Goal: Task Accomplishment & Management: Manage account settings

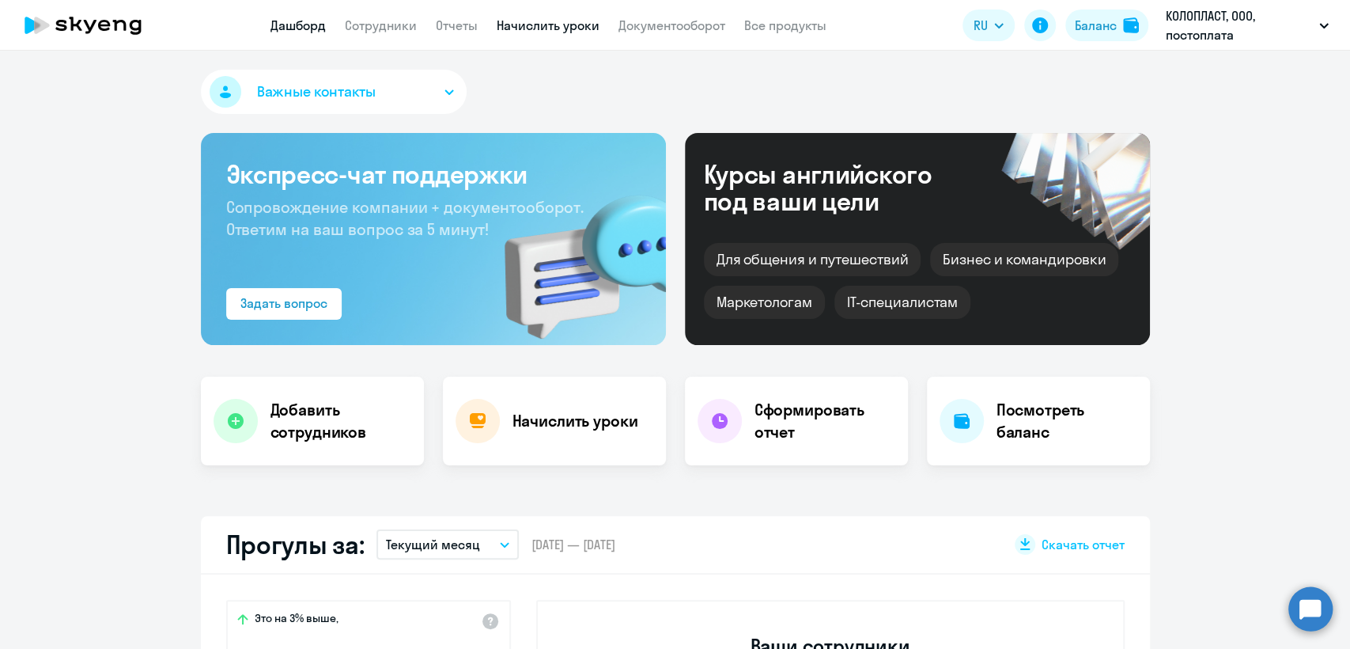
click at [563, 32] on link "Начислить уроки" at bounding box center [548, 25] width 103 height 16
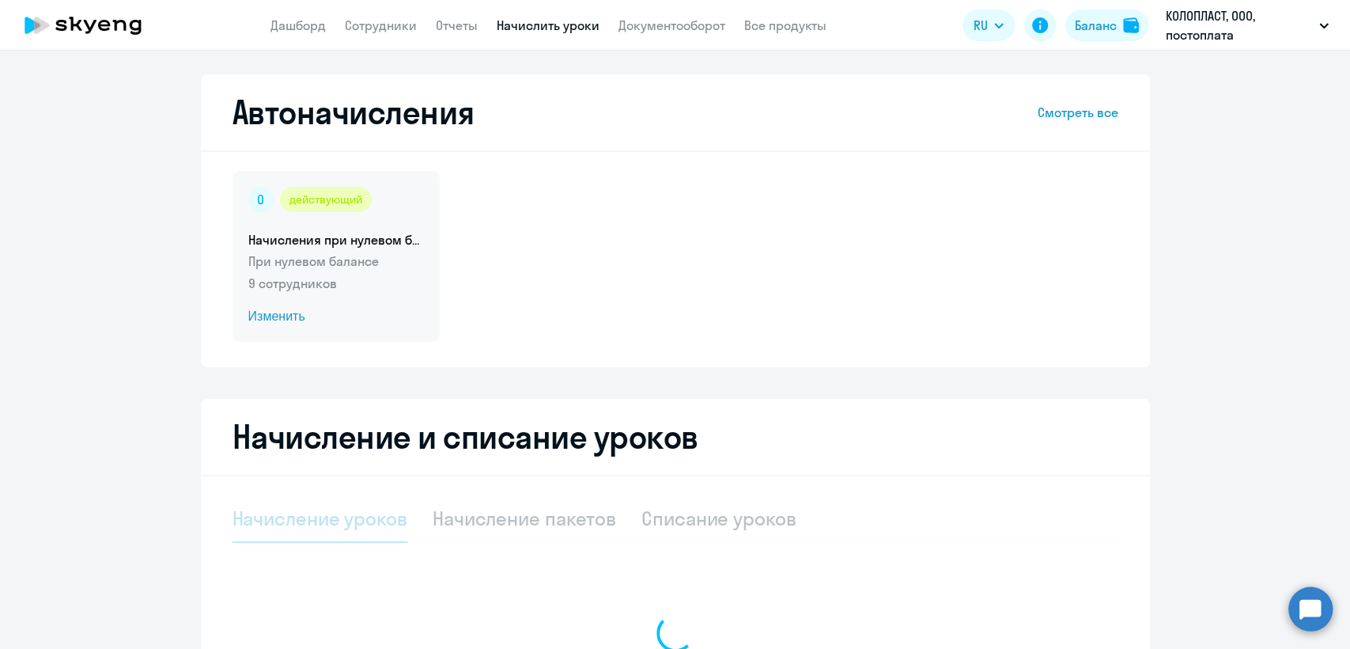
select select "10"
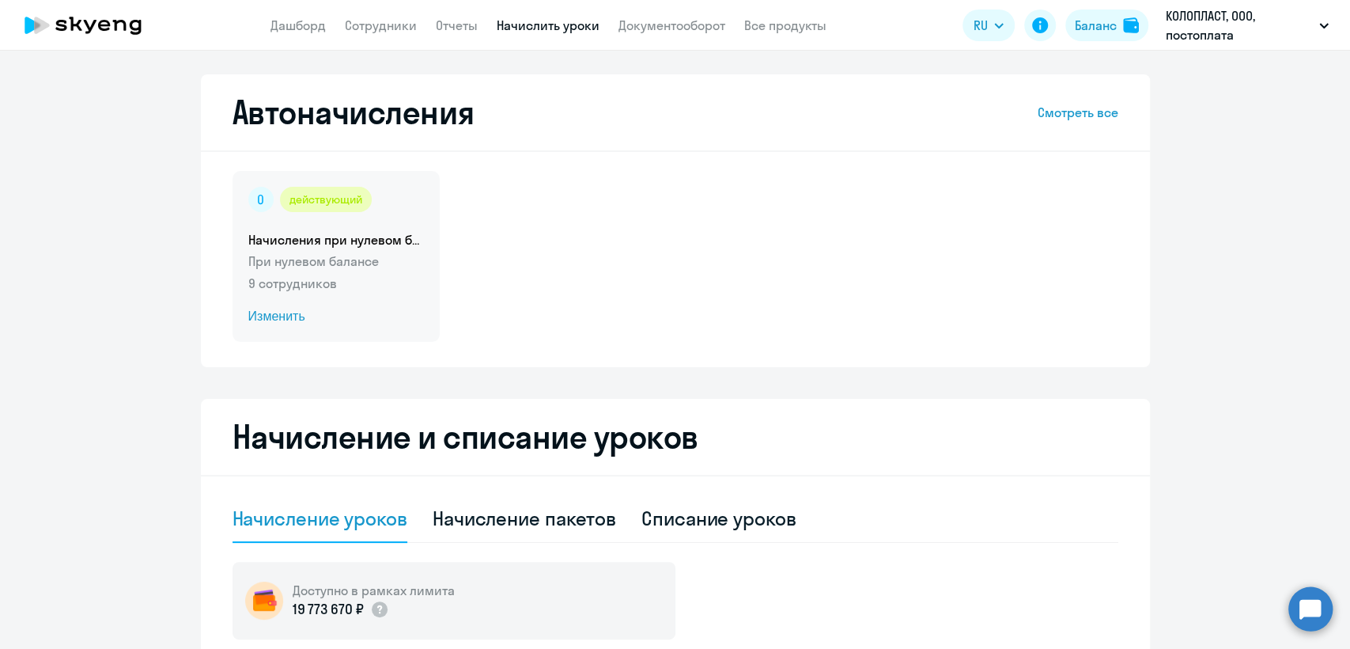
click at [390, 248] on div "действующий Начисления при нулевом балансе При нулевом балансе 9 сотрудников Из…" at bounding box center [336, 256] width 207 height 171
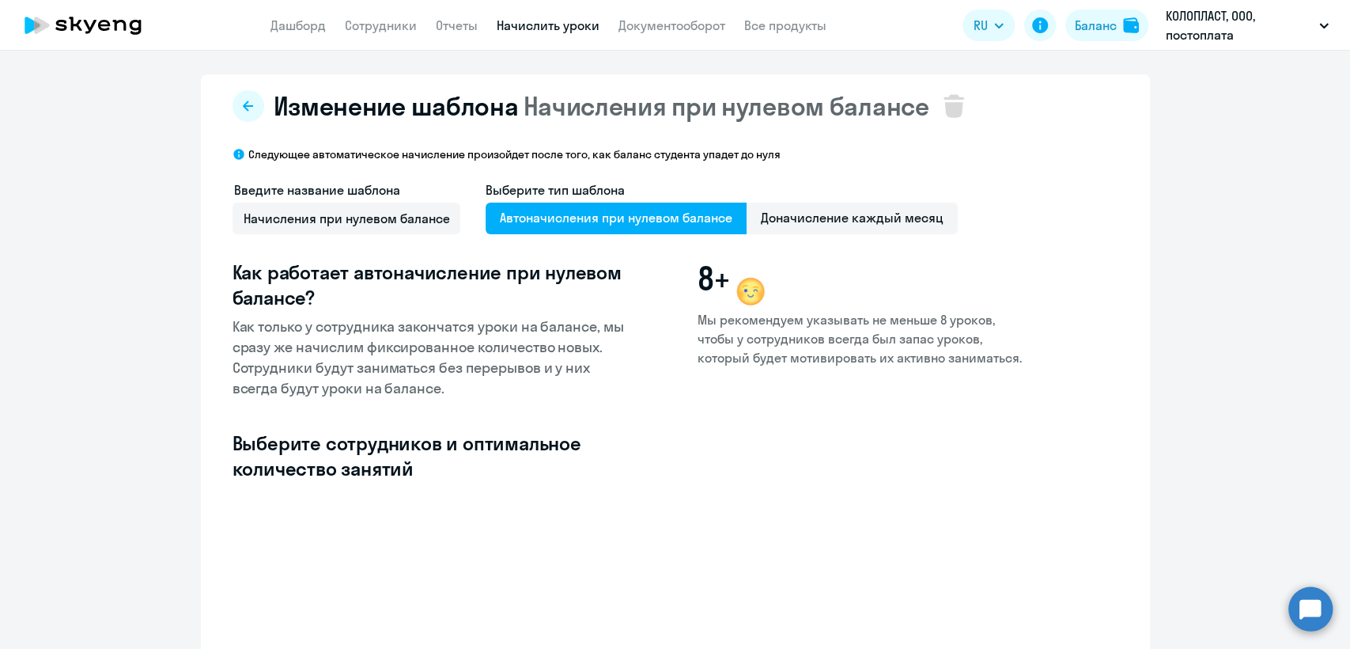
select select "10"
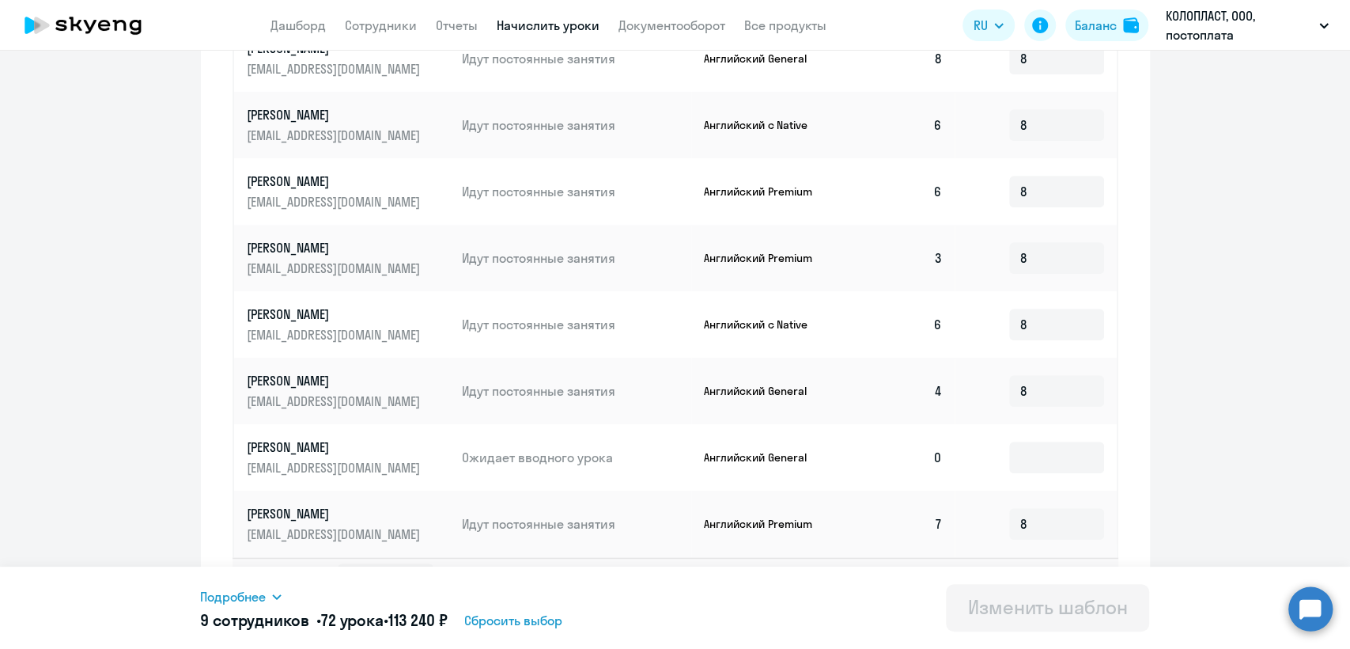
scroll to position [743, 0]
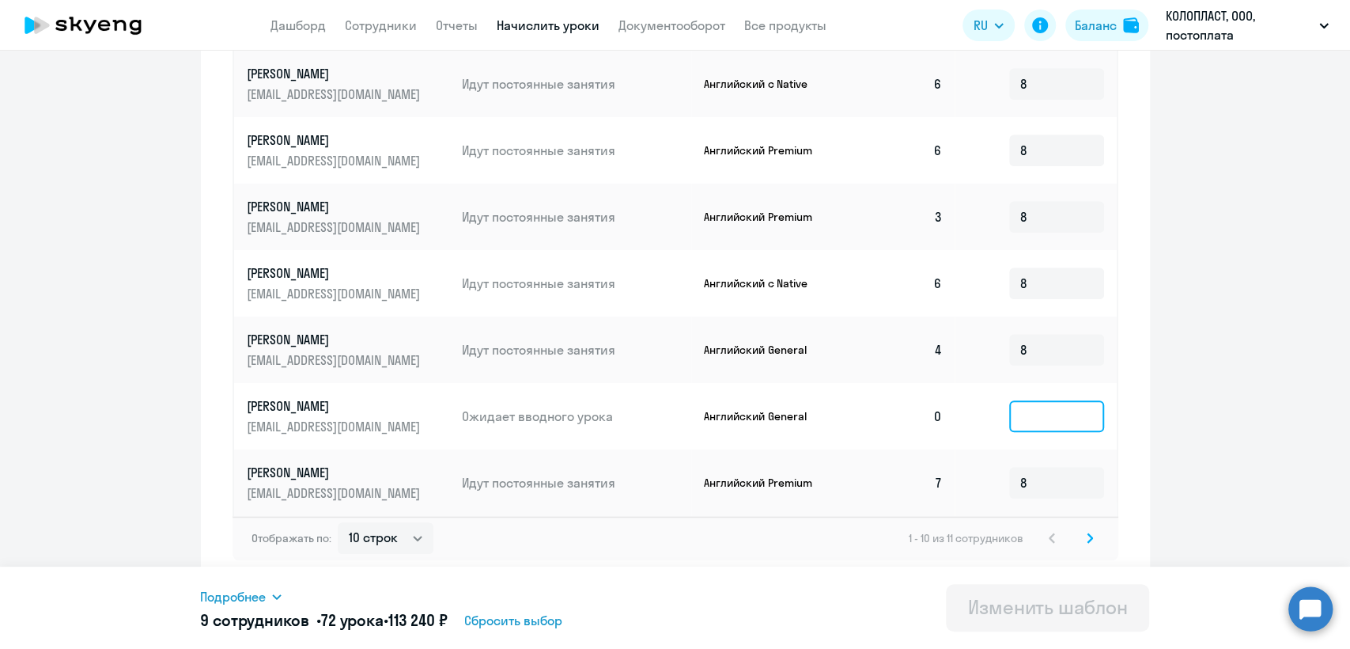
click at [1052, 421] on input at bounding box center [1056, 416] width 95 height 32
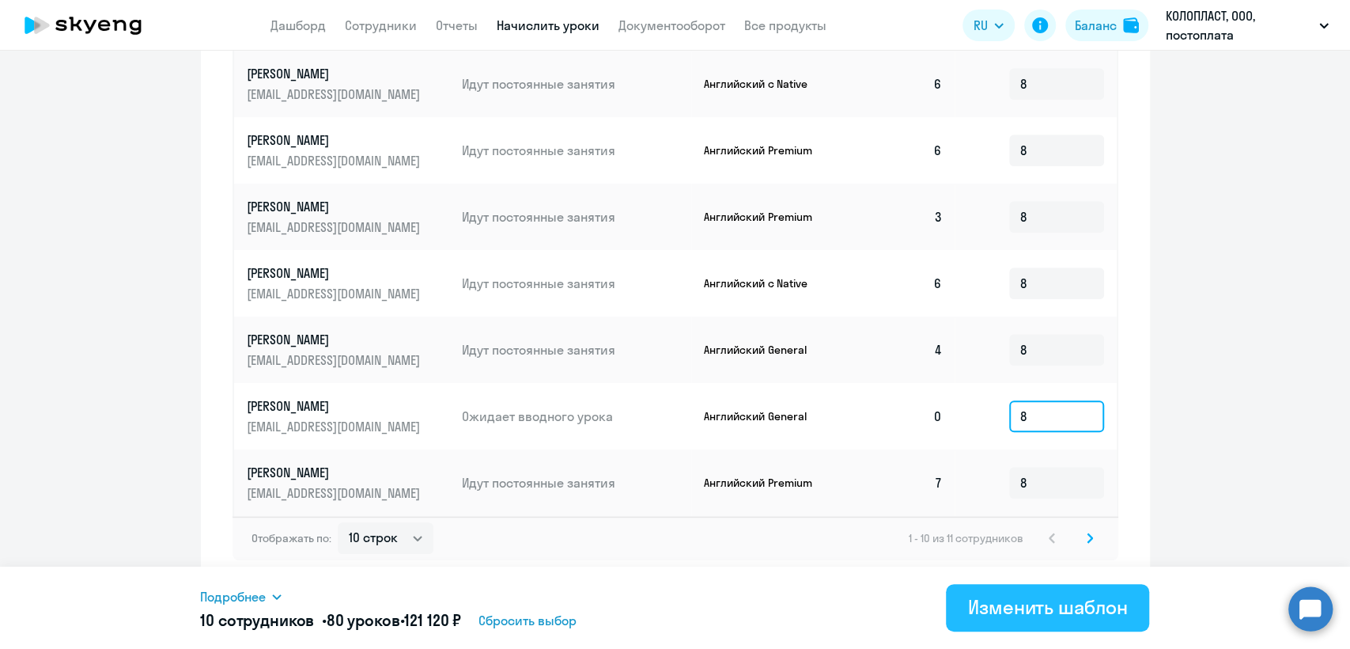
type input "8"
click at [1063, 604] on div "Изменить шаблон" at bounding box center [1048, 606] width 160 height 25
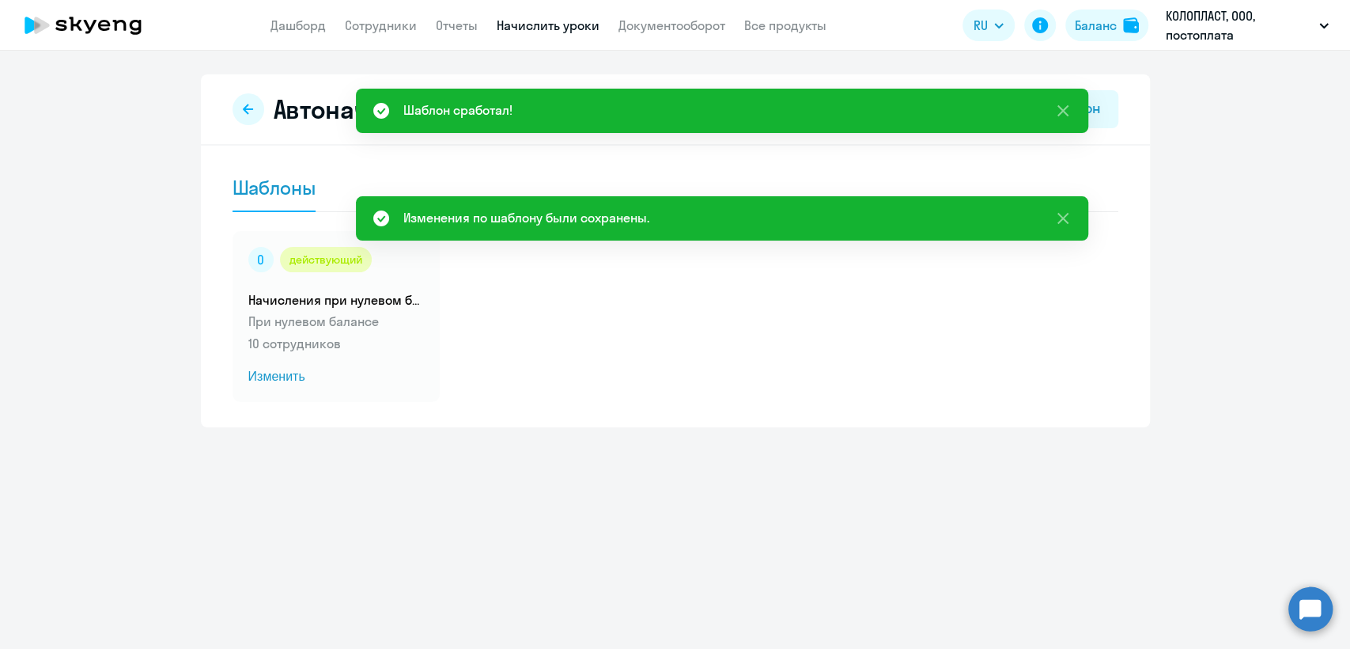
click at [370, 33] on app-menu-item-link "Сотрудники" at bounding box center [381, 26] width 72 height 20
click at [376, 30] on link "Сотрудники" at bounding box center [381, 25] width 72 height 16
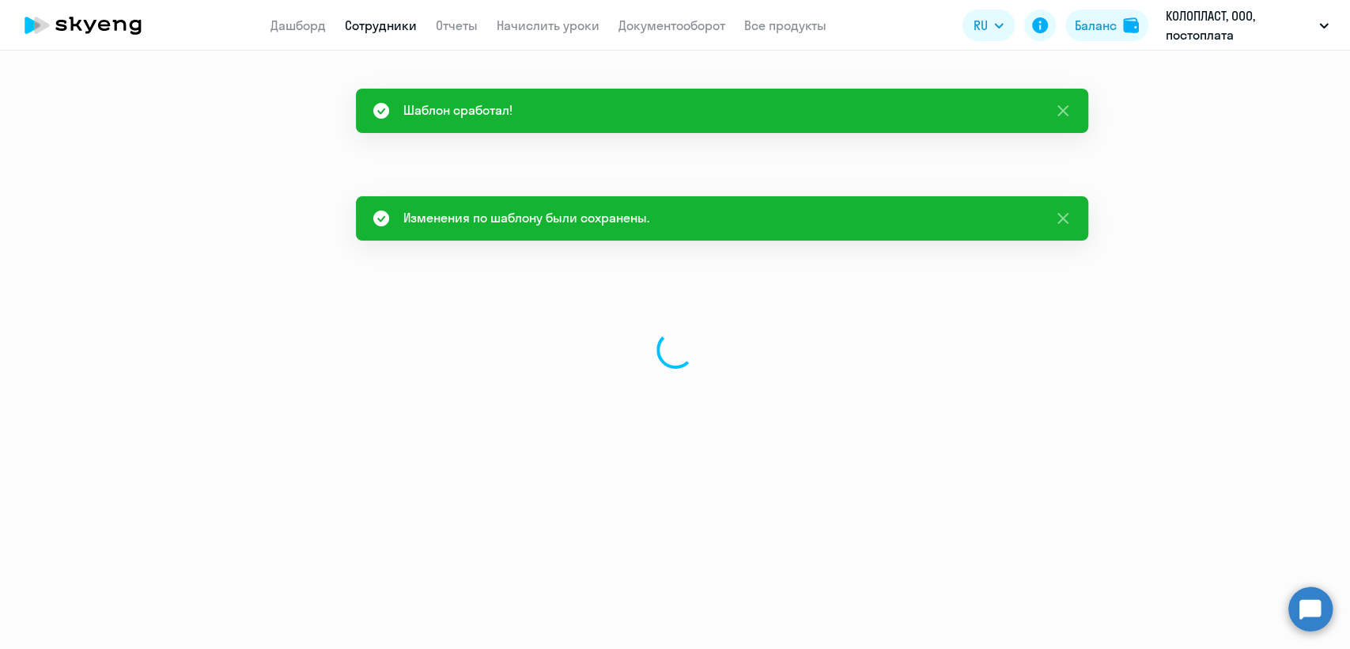
select select "30"
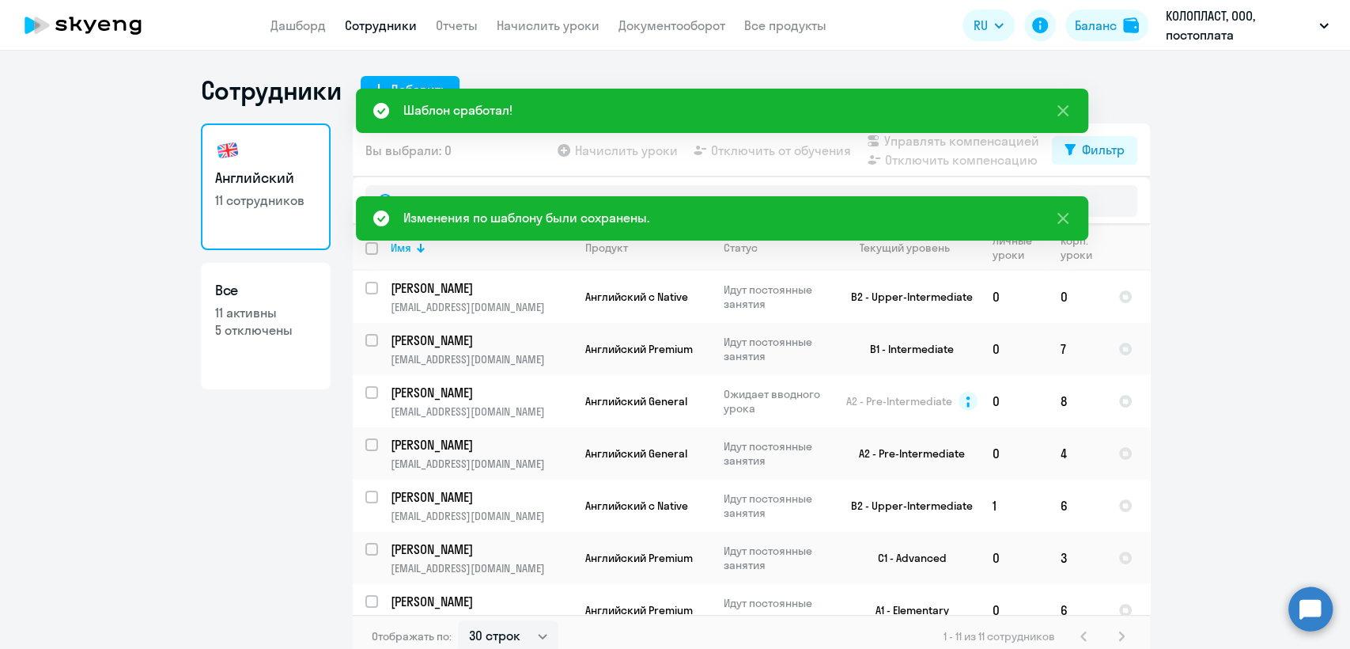
click at [524, 14] on app-header "Дашборд Сотрудники Отчеты Начислить уроки Документооборот Все продукты Дашборд …" at bounding box center [675, 25] width 1350 height 51
click at [529, 32] on link "Начислить уроки" at bounding box center [548, 25] width 103 height 16
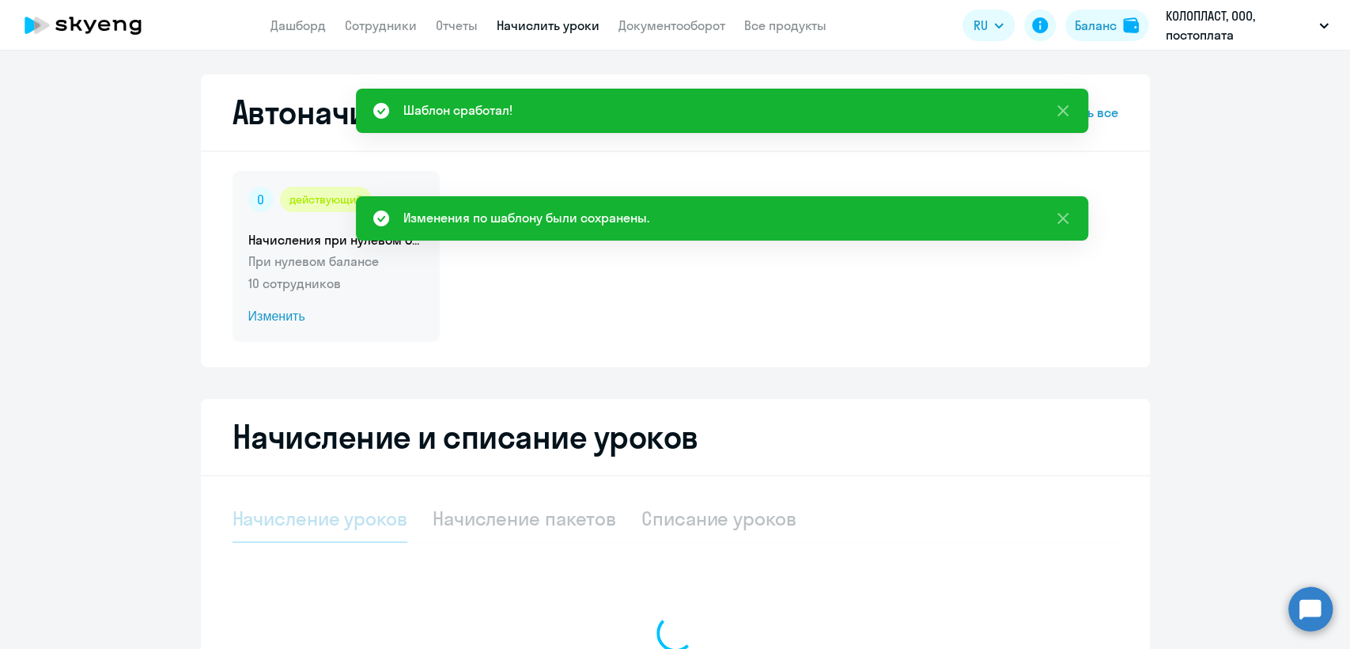
select select "10"
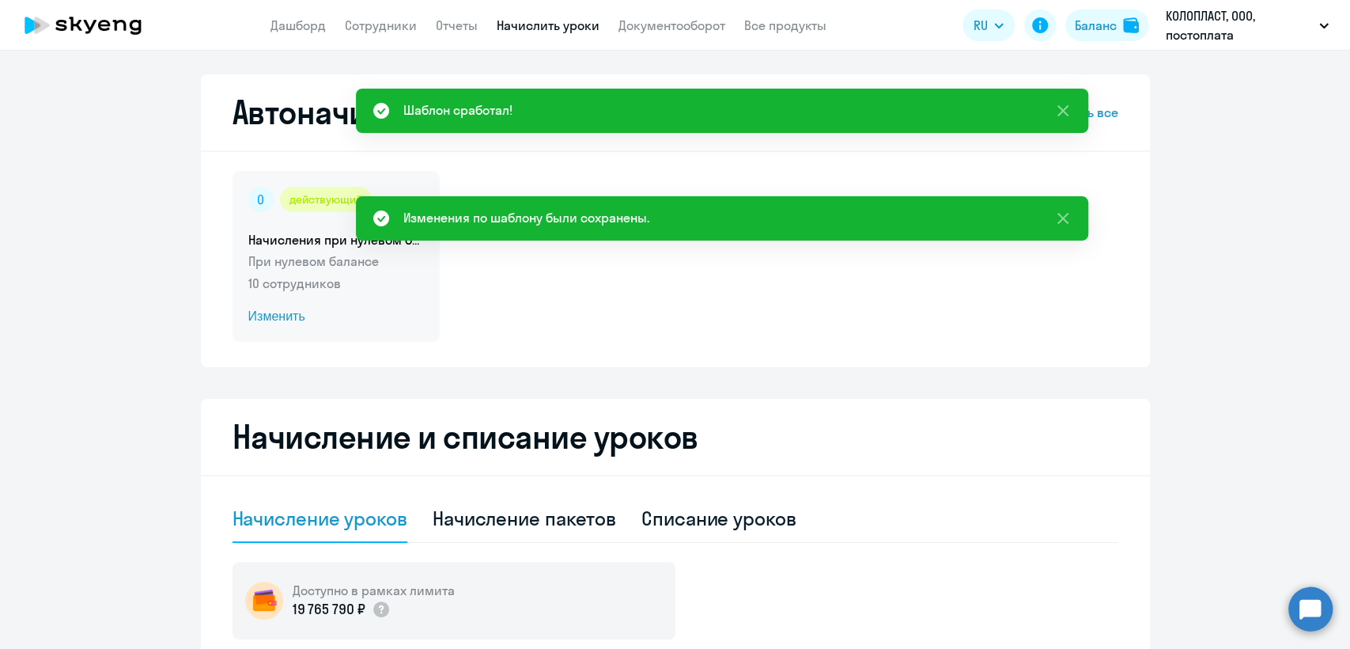
click at [366, 281] on p "10 сотрудников" at bounding box center [336, 283] width 176 height 19
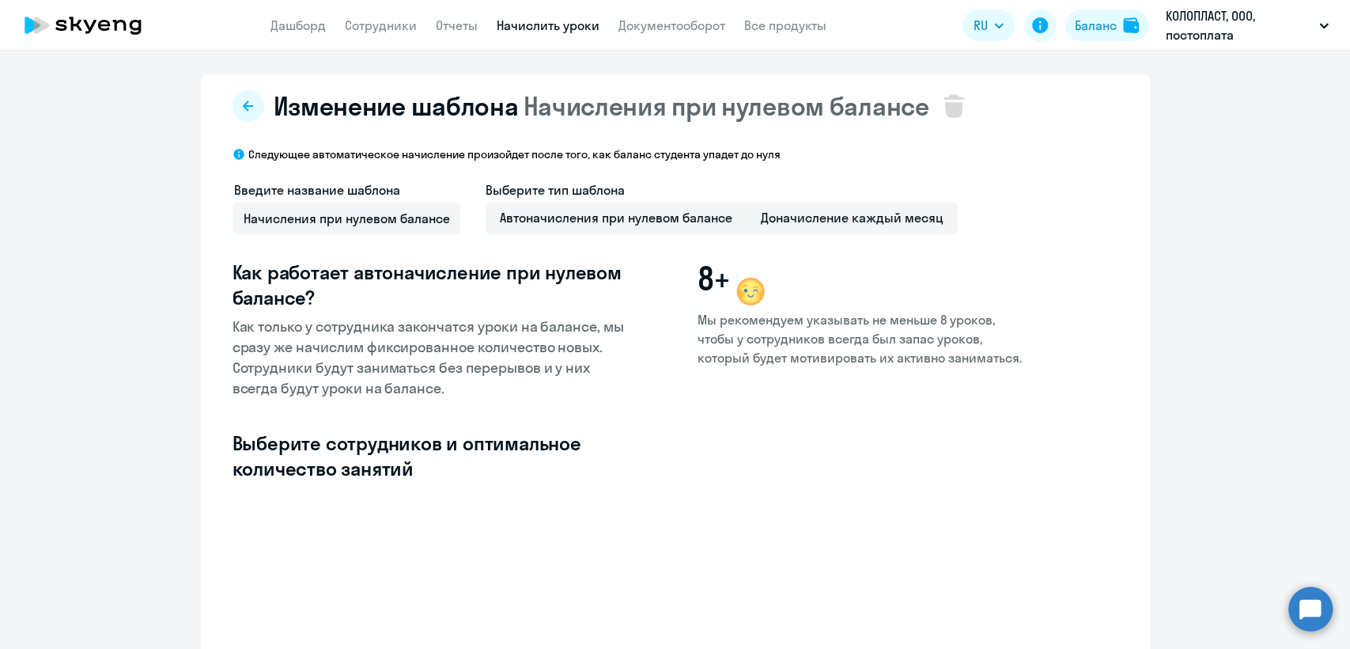
select select "10"
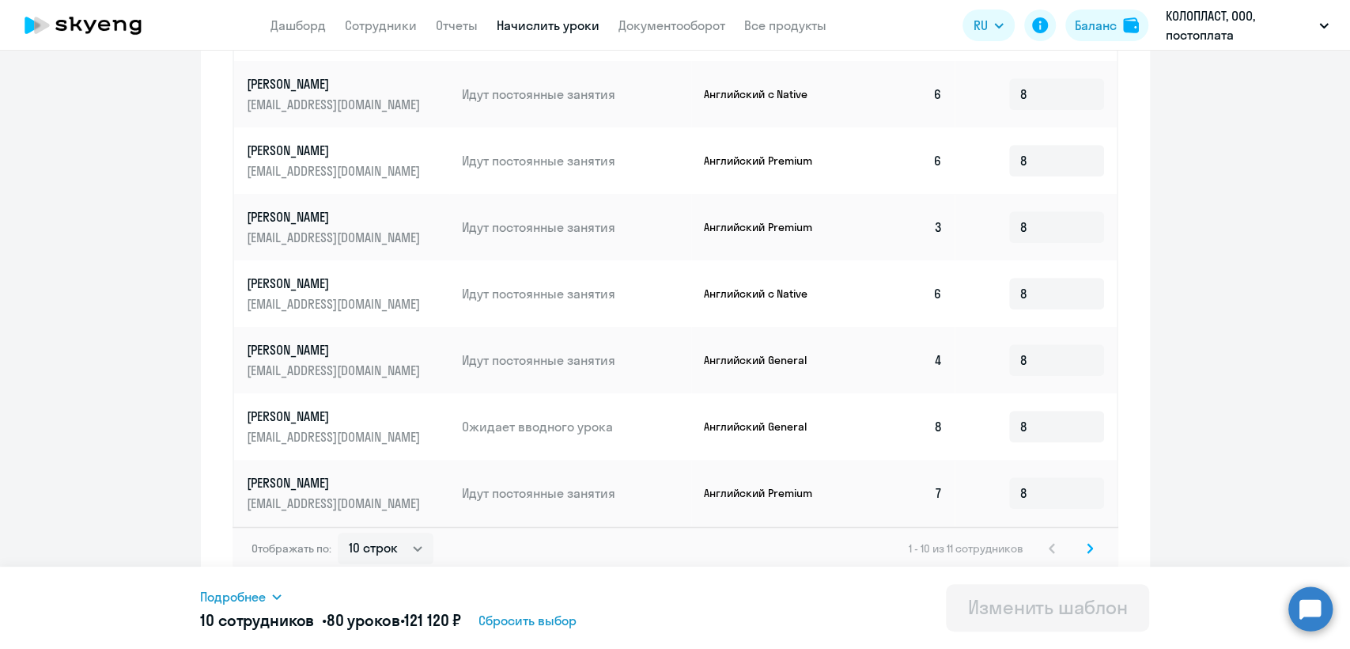
scroll to position [743, 0]
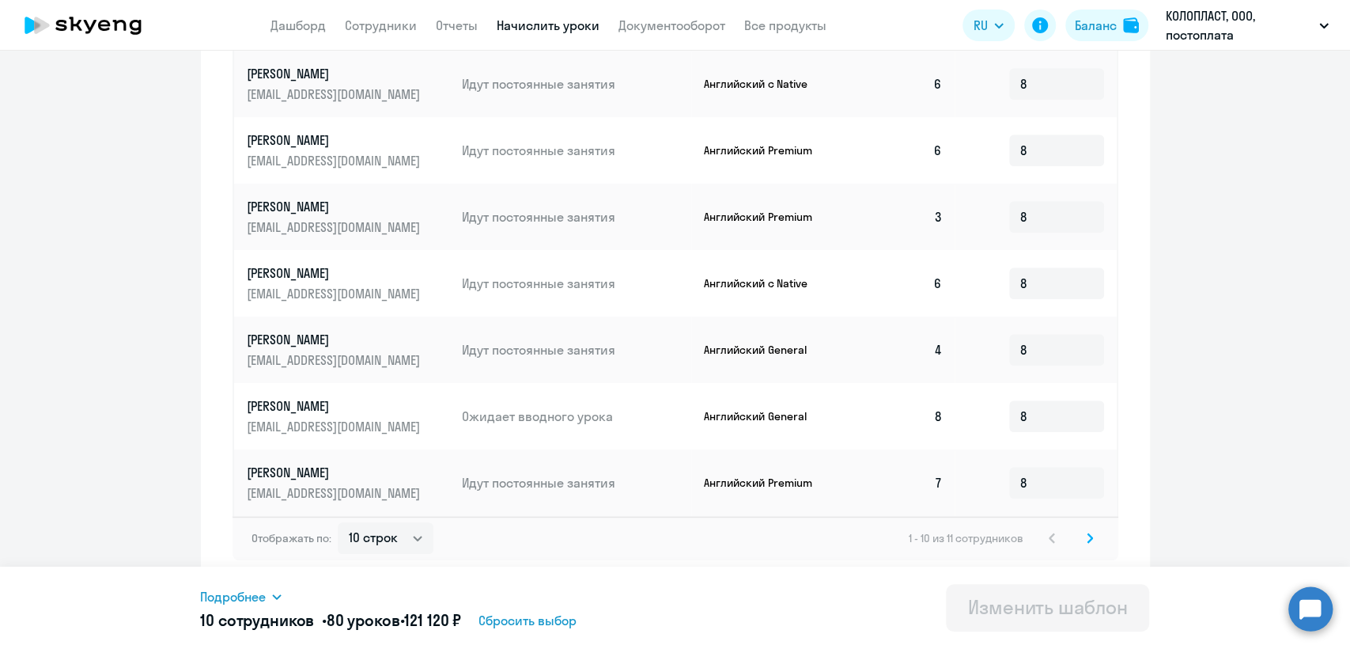
click at [1087, 540] on icon at bounding box center [1090, 537] width 6 height 11
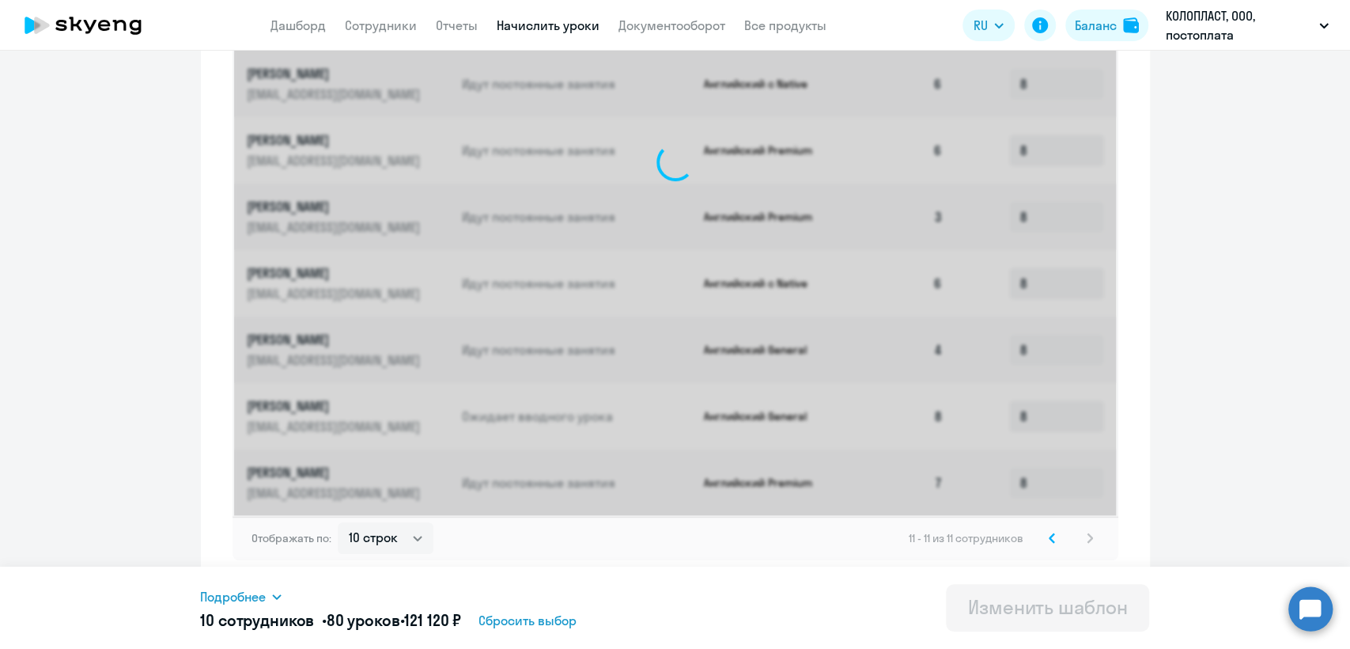
scroll to position [274, 0]
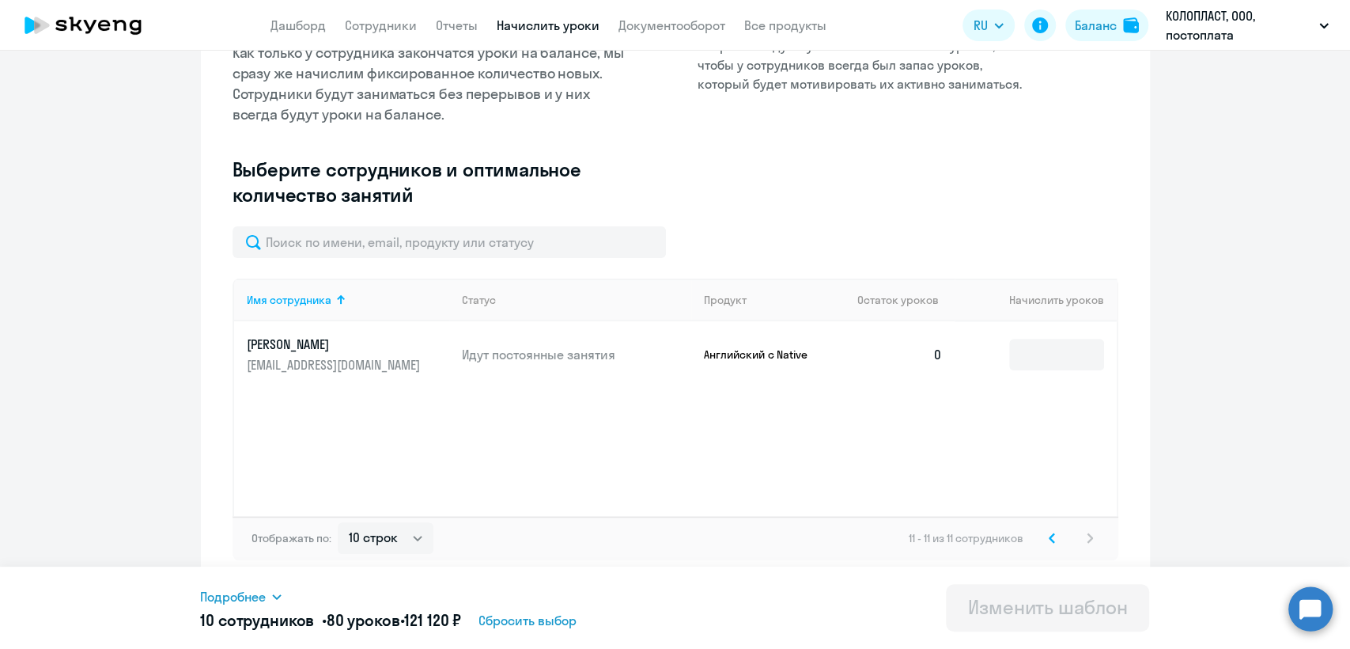
click at [319, 357] on p "[EMAIL_ADDRESS][DOMAIN_NAME]" at bounding box center [335, 364] width 177 height 17
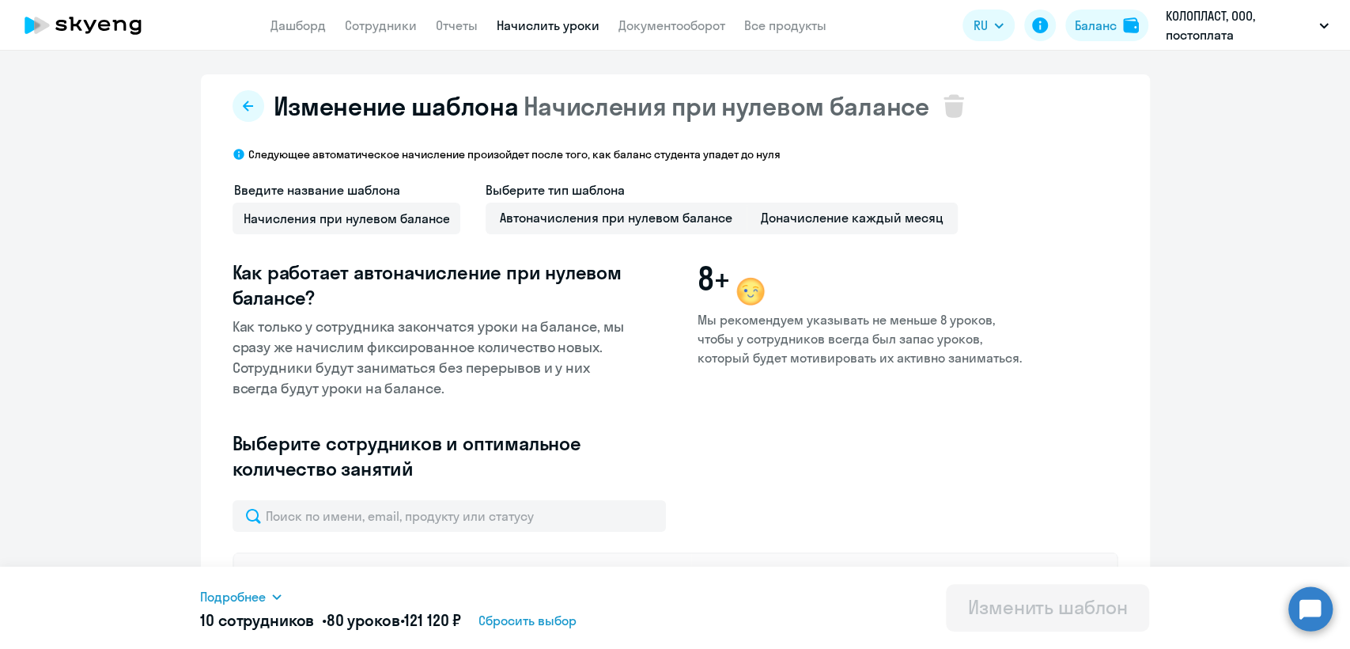
select select "english"
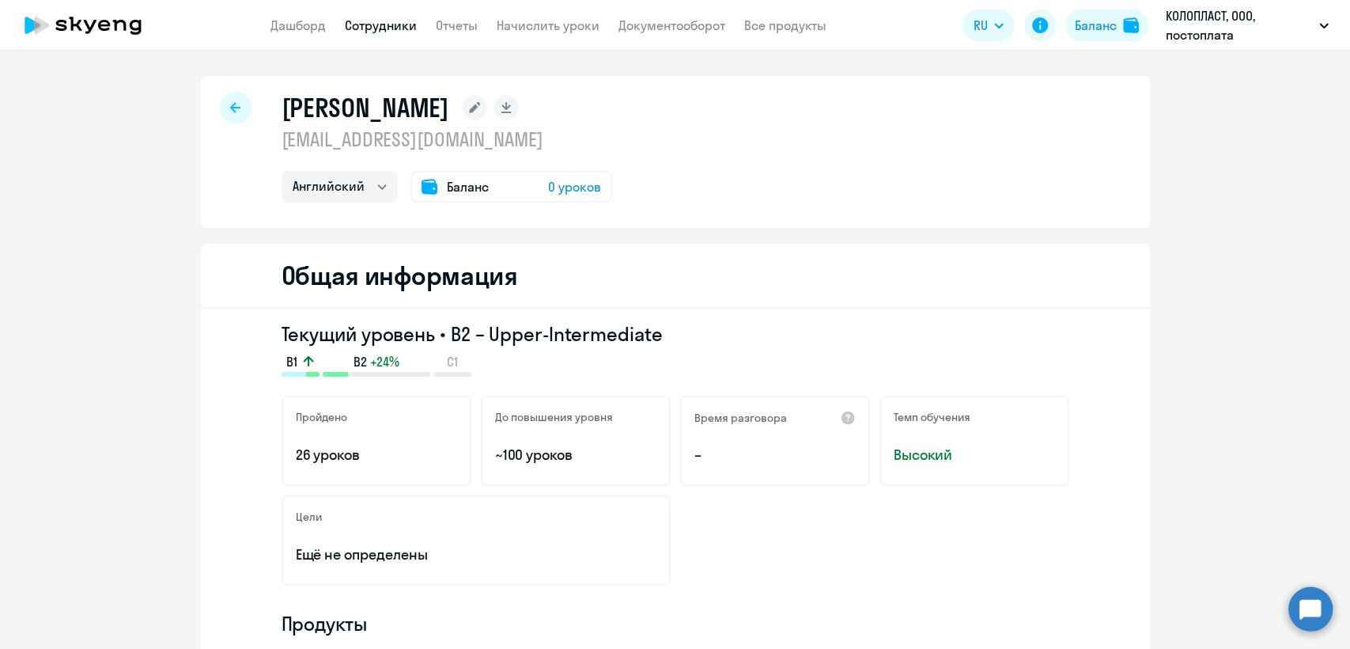
click at [401, 132] on p "[EMAIL_ADDRESS][DOMAIN_NAME]" at bounding box center [447, 139] width 331 height 25
copy p "[EMAIL_ADDRESS][DOMAIN_NAME]"
click at [550, 19] on link "Начислить уроки" at bounding box center [548, 25] width 103 height 16
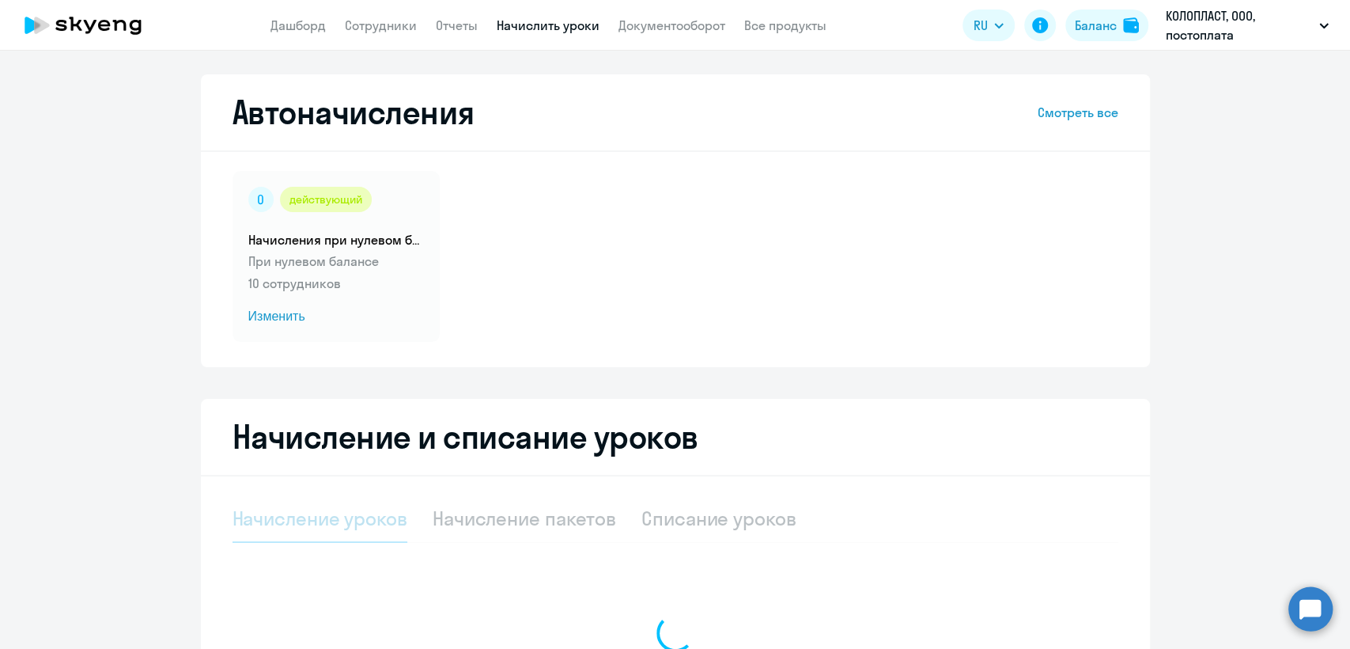
select select "10"
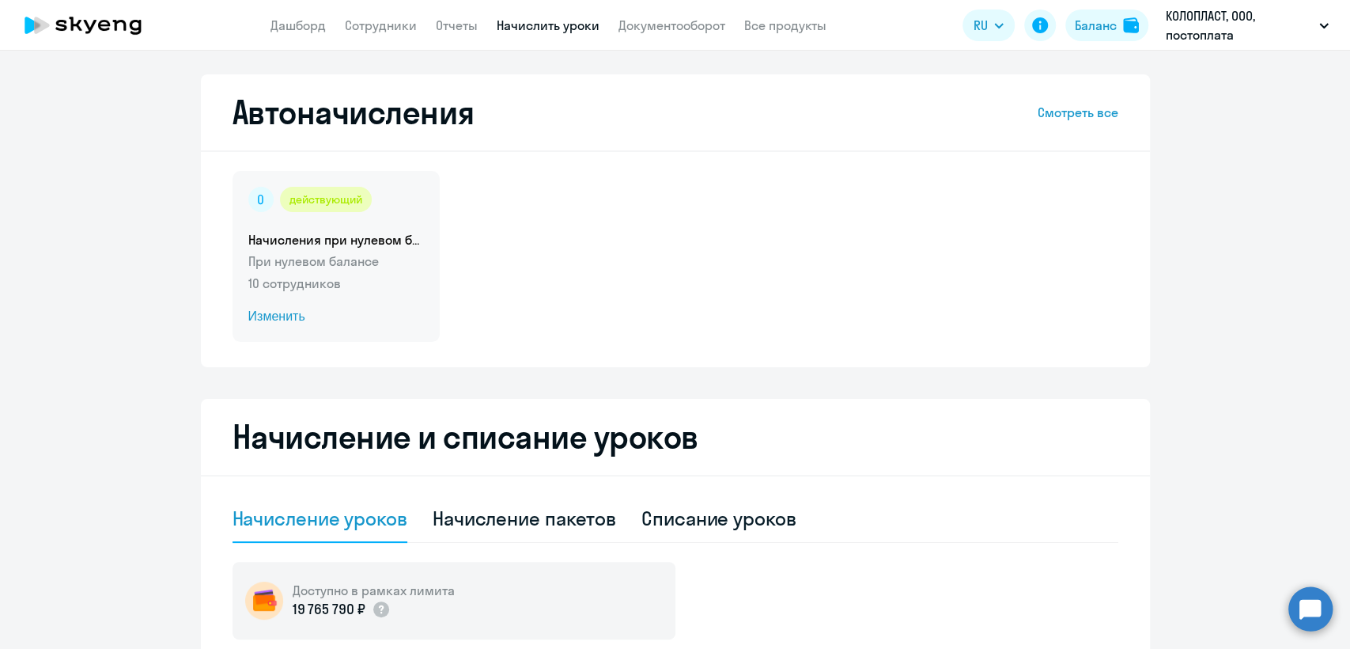
click at [277, 242] on h5 "Начисления при нулевом балансе" at bounding box center [336, 239] width 176 height 17
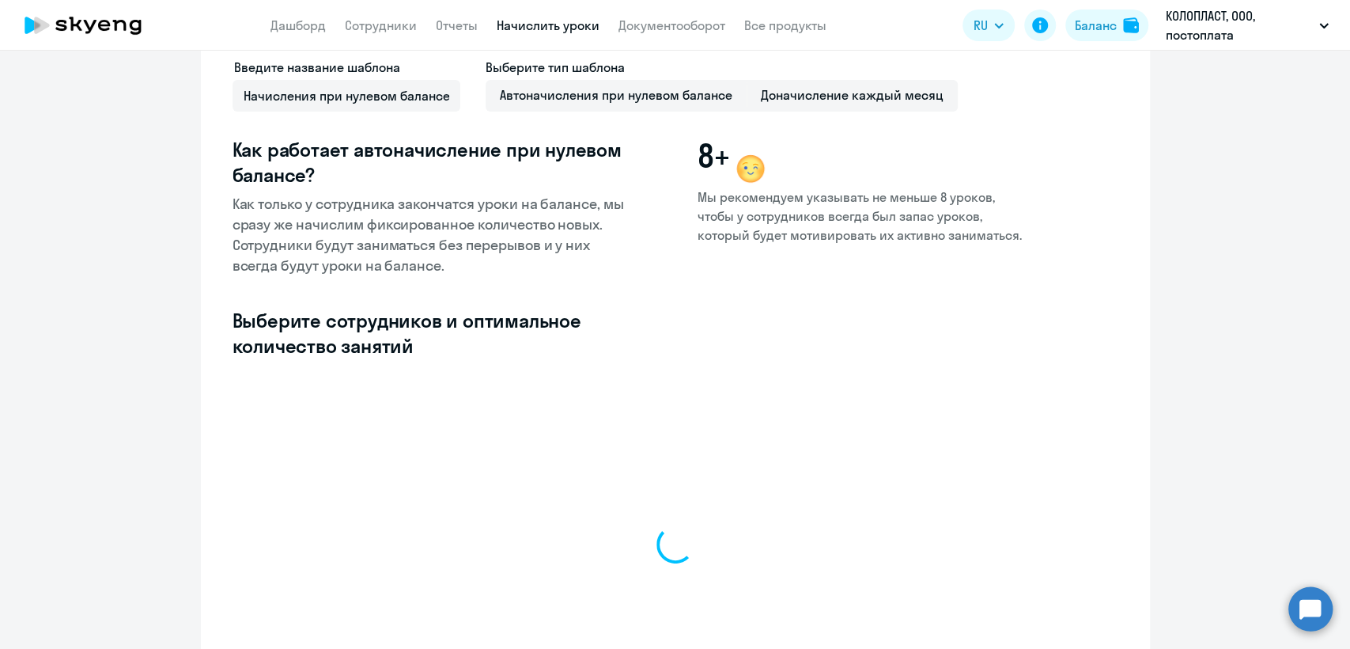
select select "10"
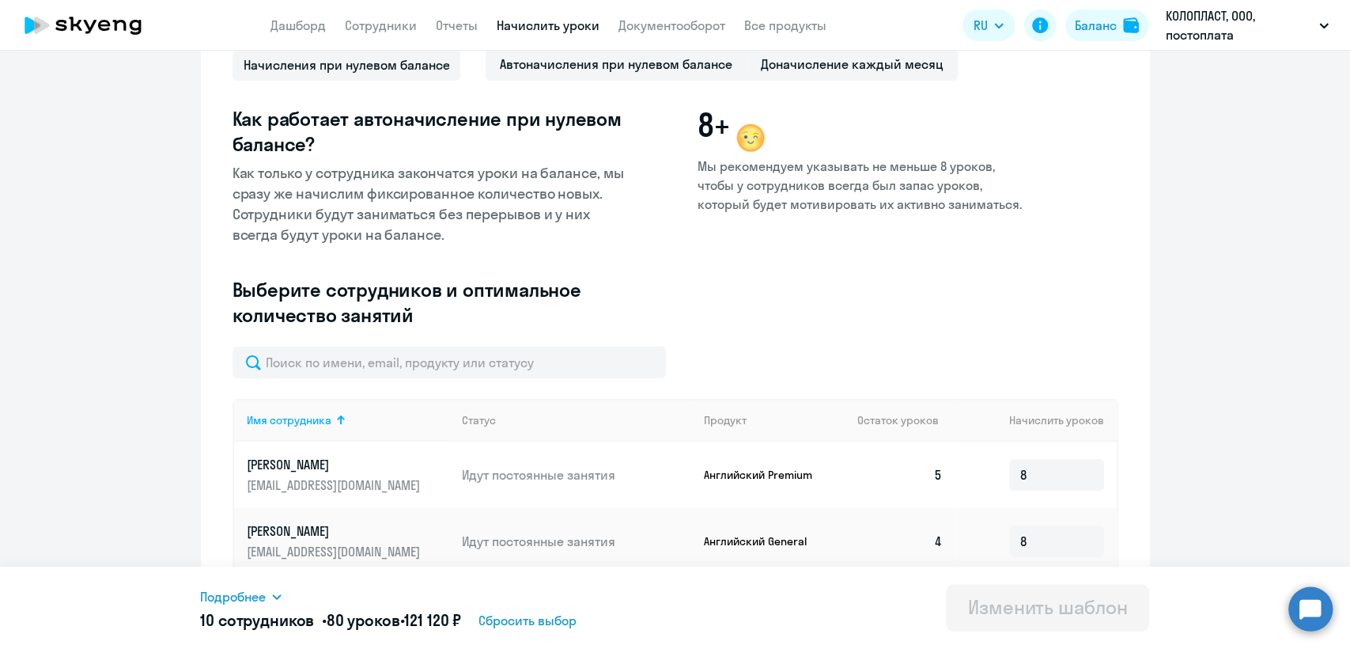
scroll to position [128, 0]
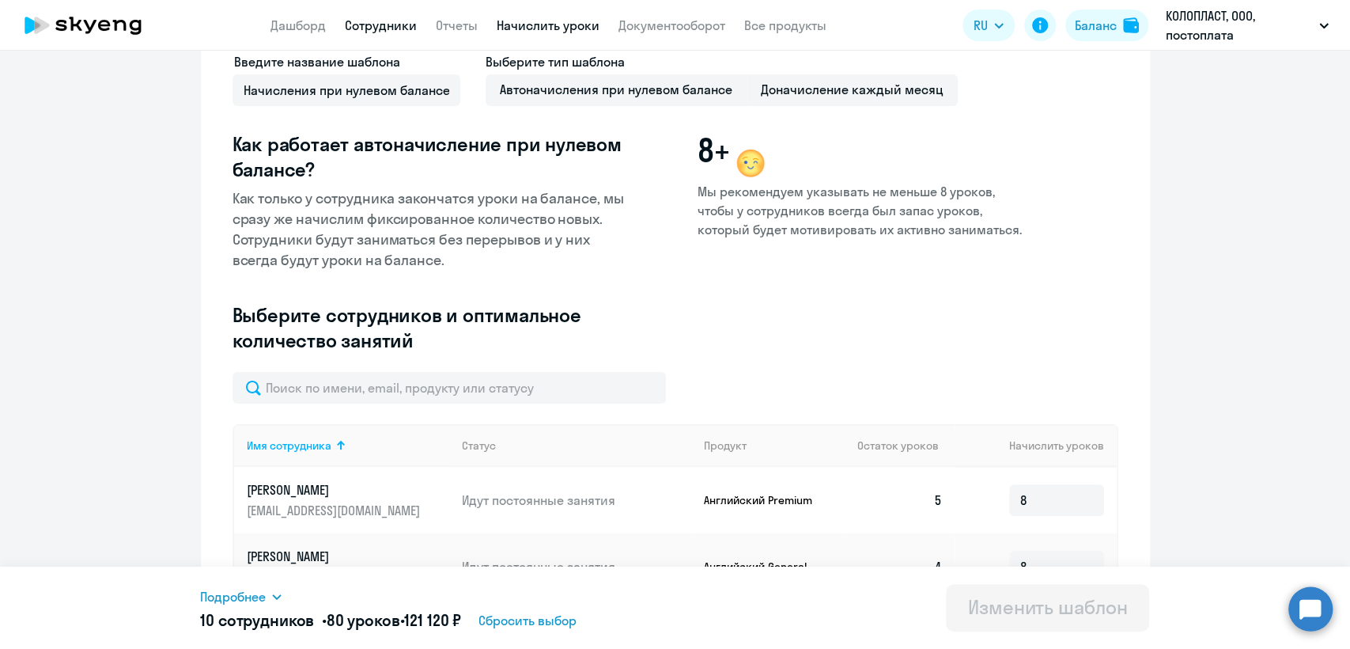
click at [400, 28] on link "Сотрудники" at bounding box center [381, 25] width 72 height 16
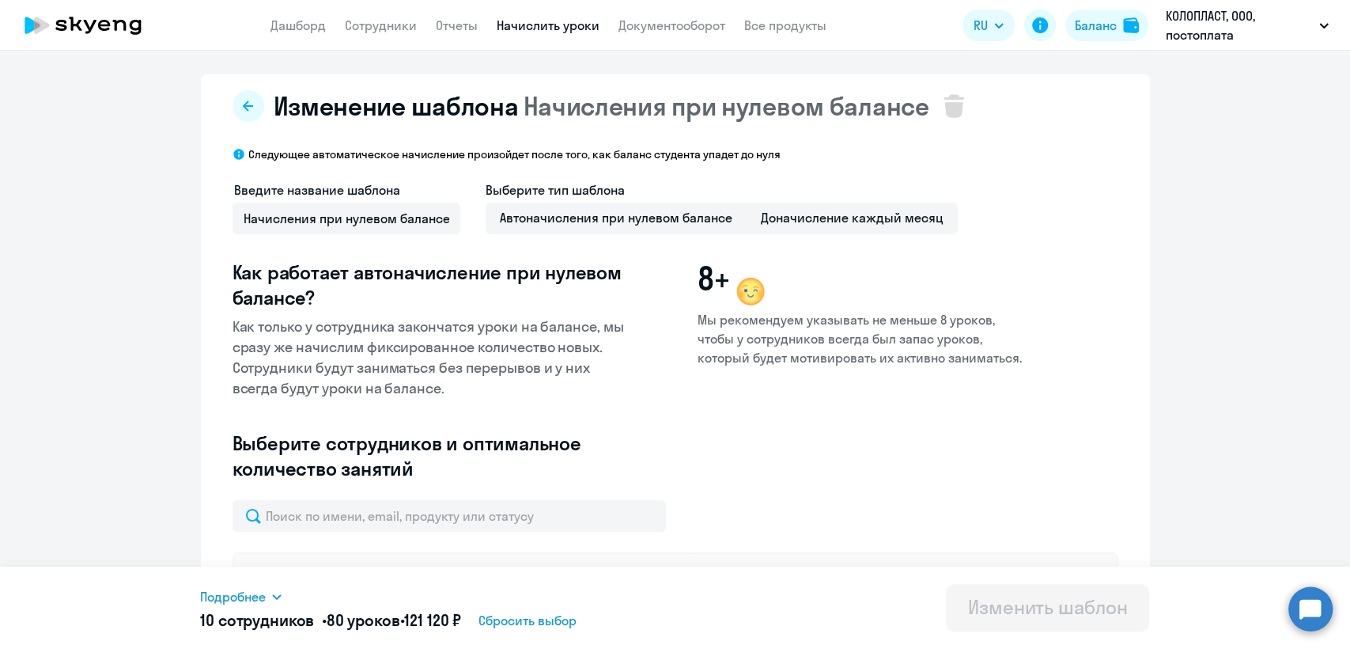
select select "30"
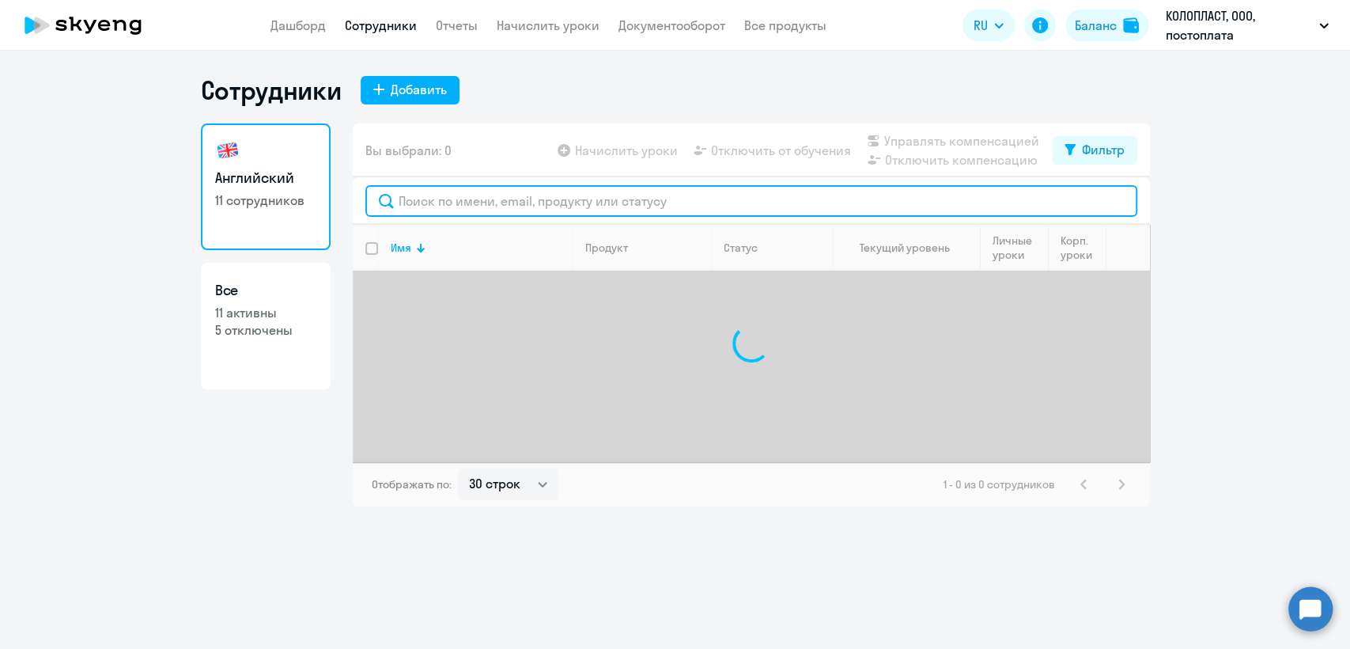
click at [544, 202] on input "text" at bounding box center [751, 201] width 772 height 32
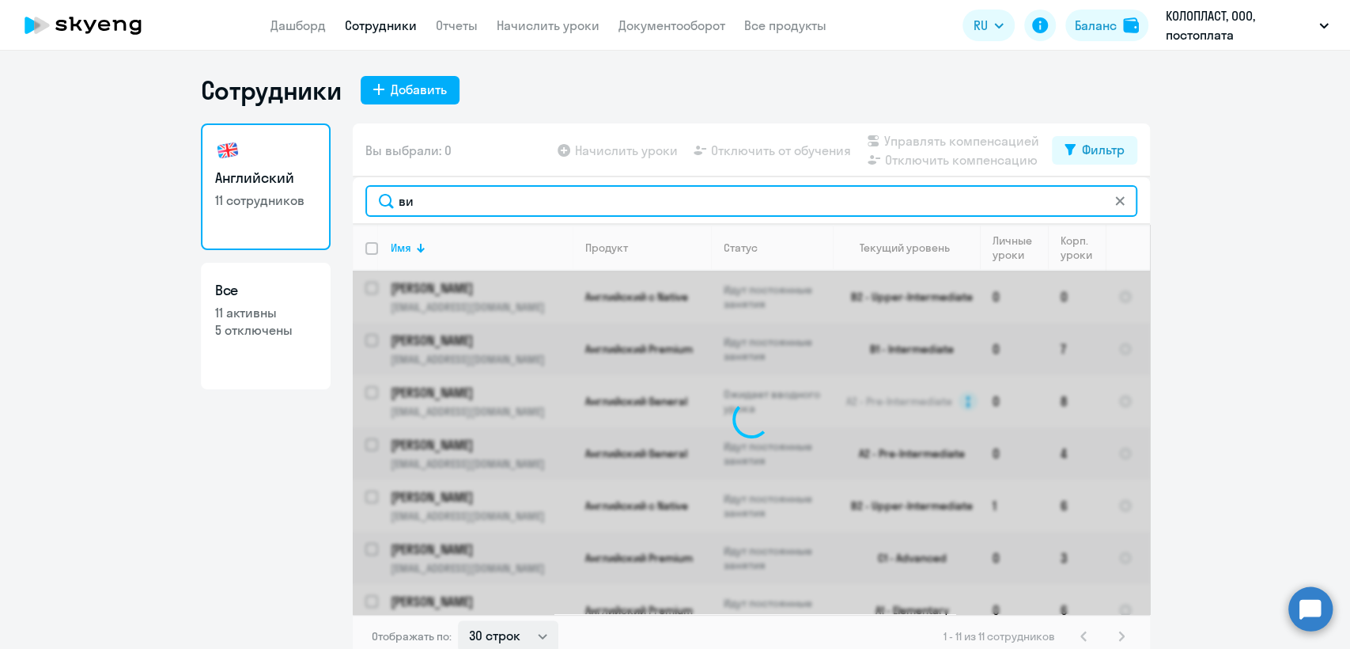
type input "ви"
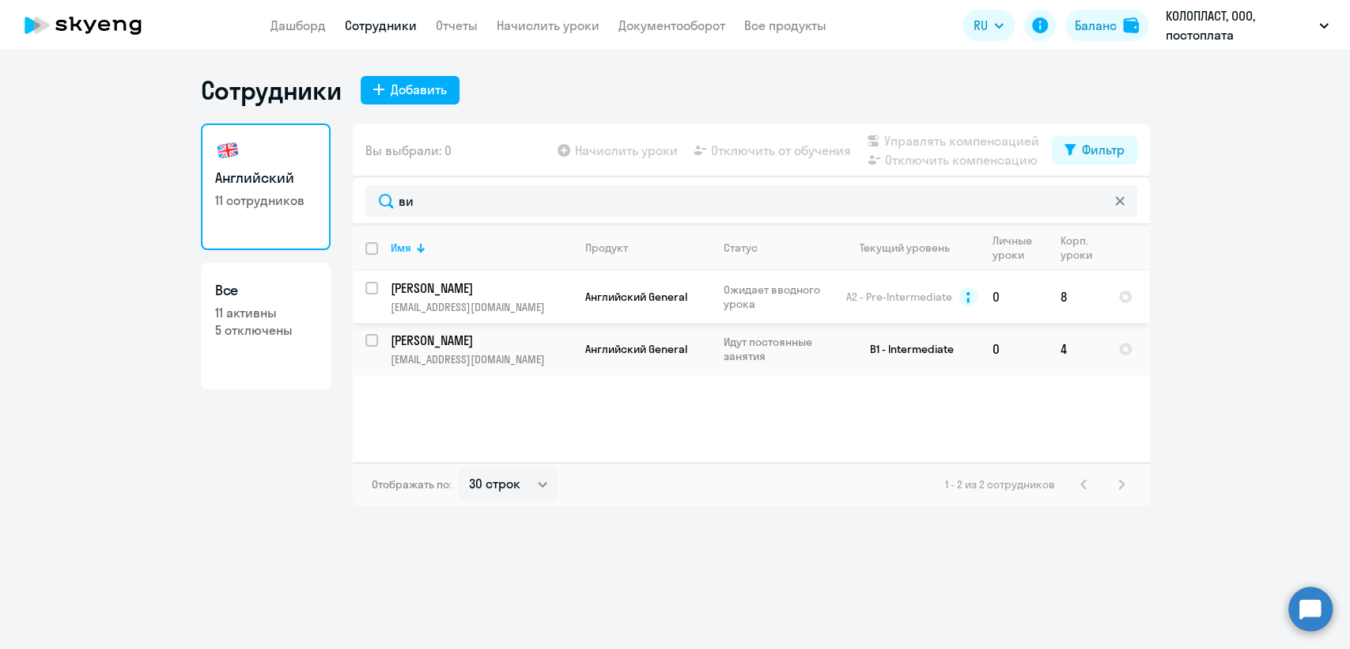
click at [655, 302] on span "Английский General" at bounding box center [636, 296] width 102 height 14
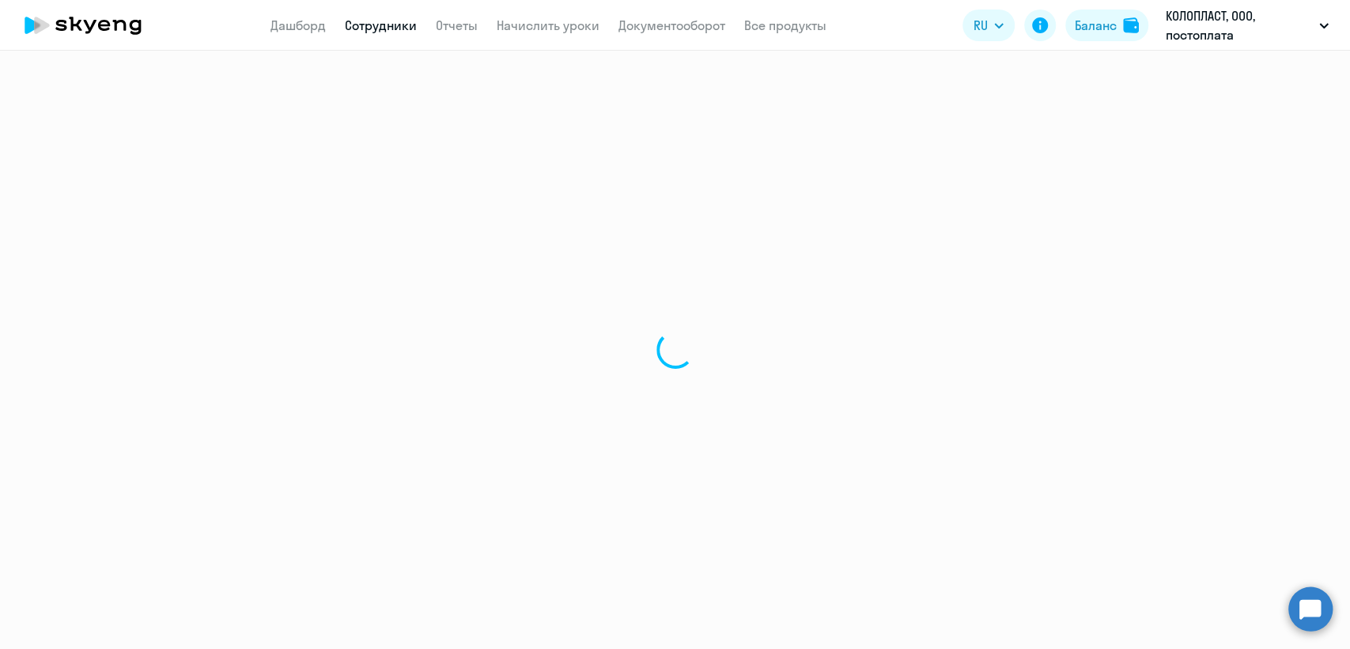
select select "english"
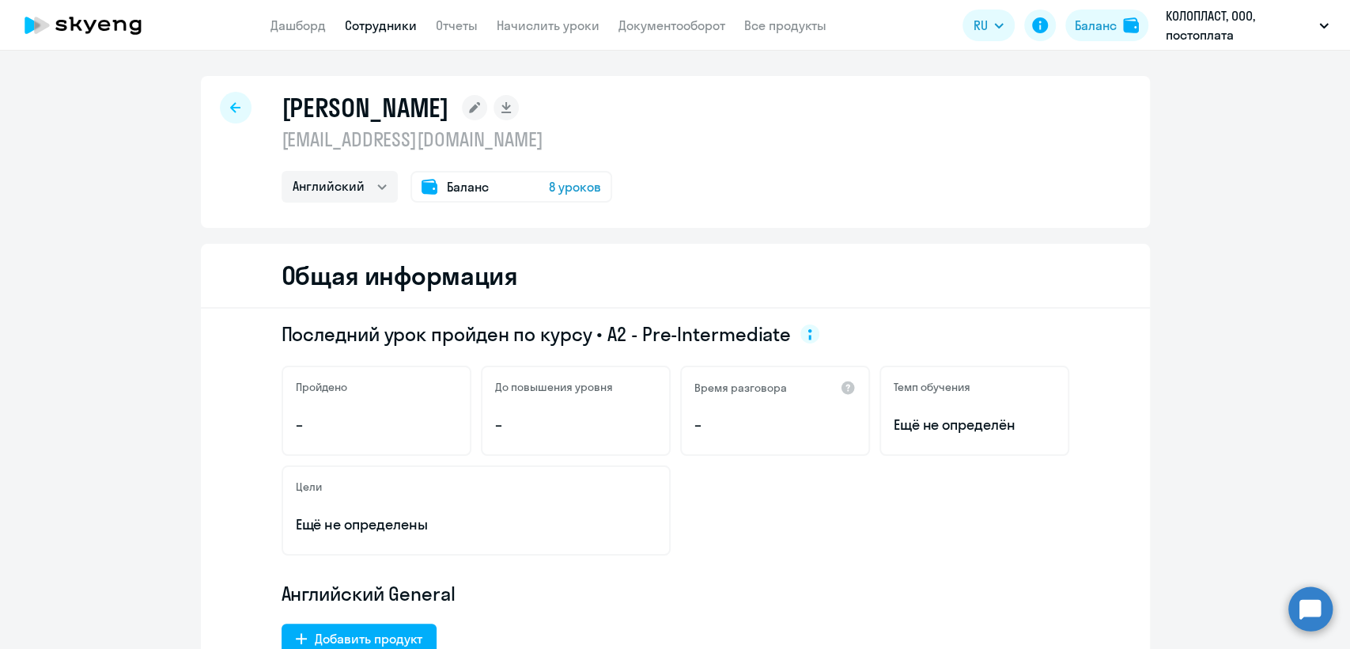
click at [393, 141] on p "[EMAIL_ADDRESS][DOMAIN_NAME]" at bounding box center [447, 139] width 331 height 25
copy p "[EMAIL_ADDRESS][DOMAIN_NAME]"
click at [403, 28] on link "Сотрудники" at bounding box center [381, 25] width 72 height 16
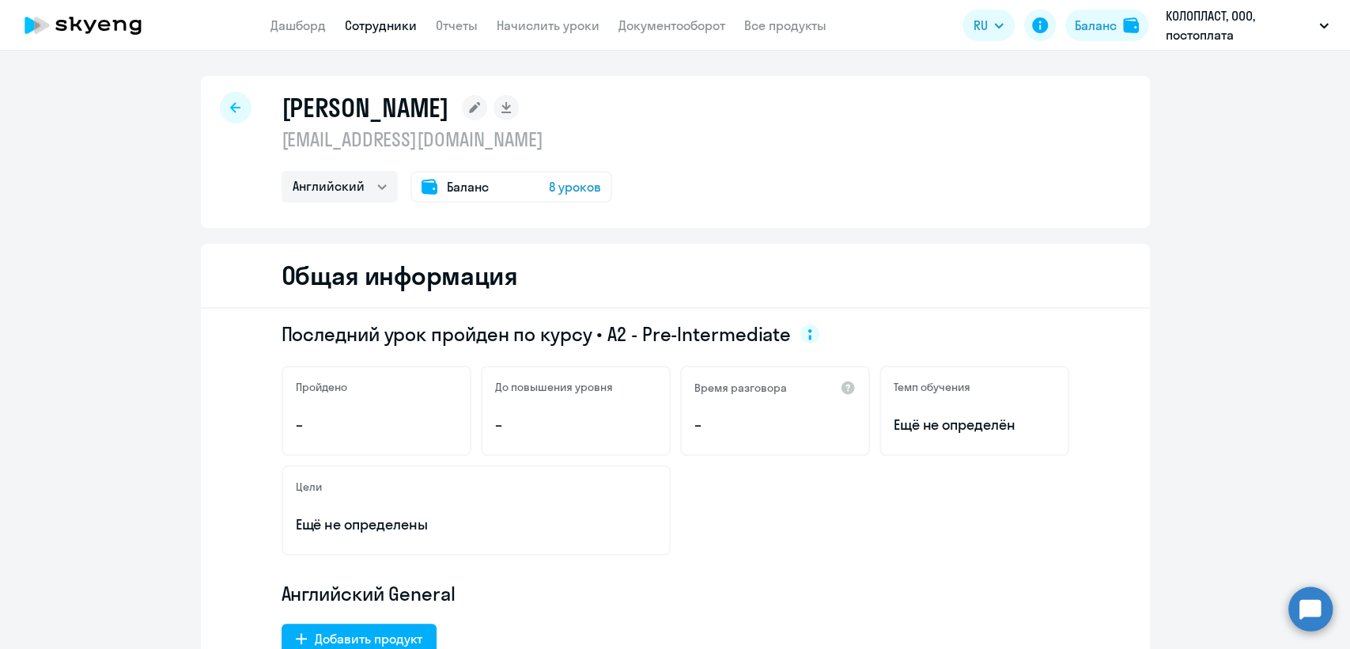
select select "30"
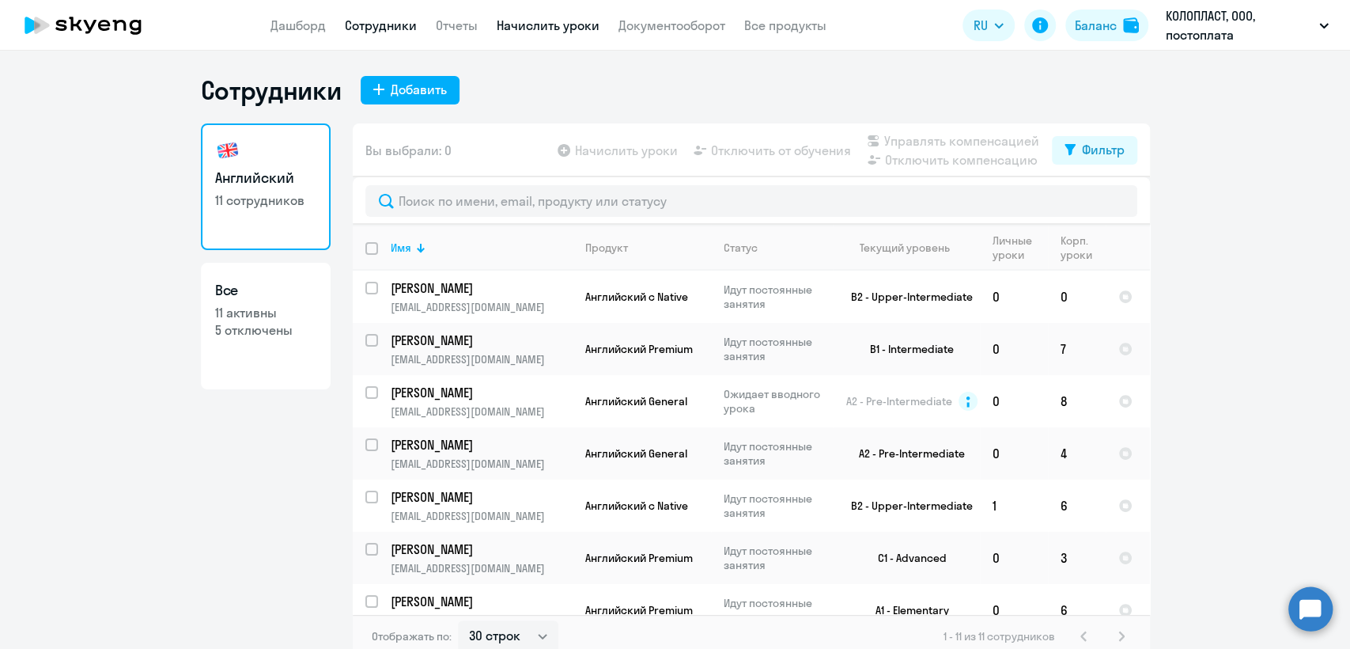
click at [520, 33] on link "Начислить уроки" at bounding box center [548, 25] width 103 height 16
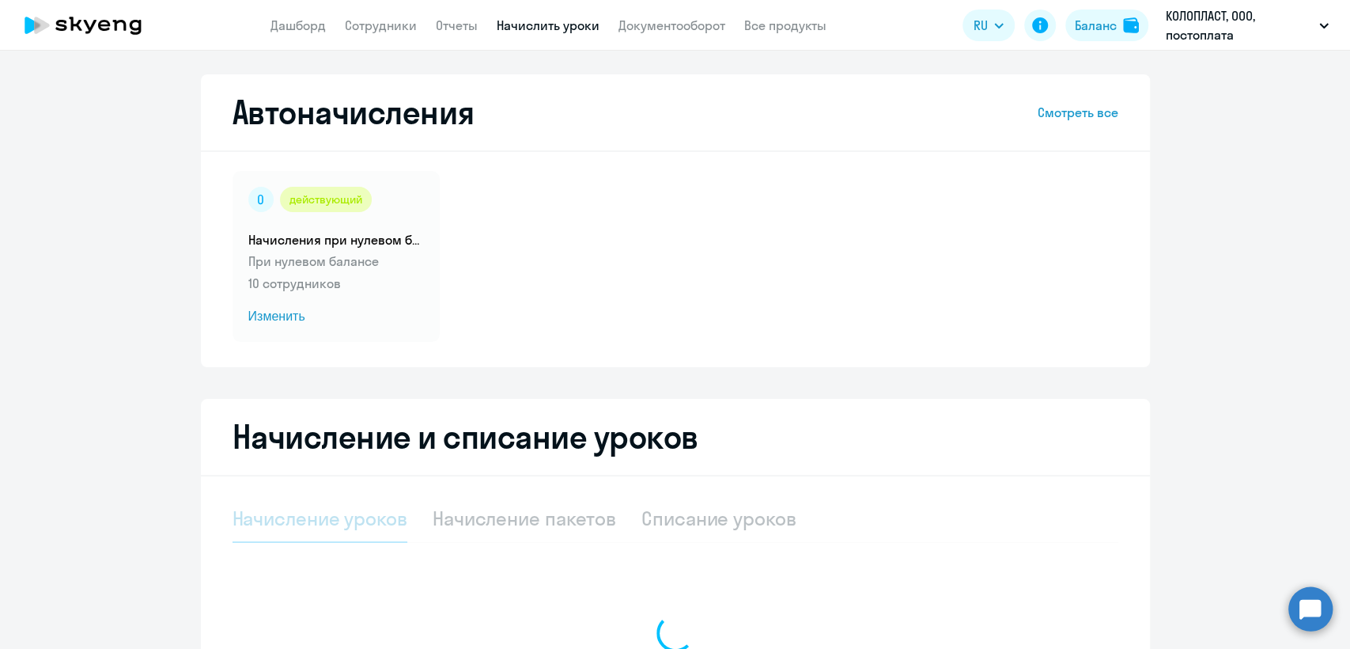
select select "10"
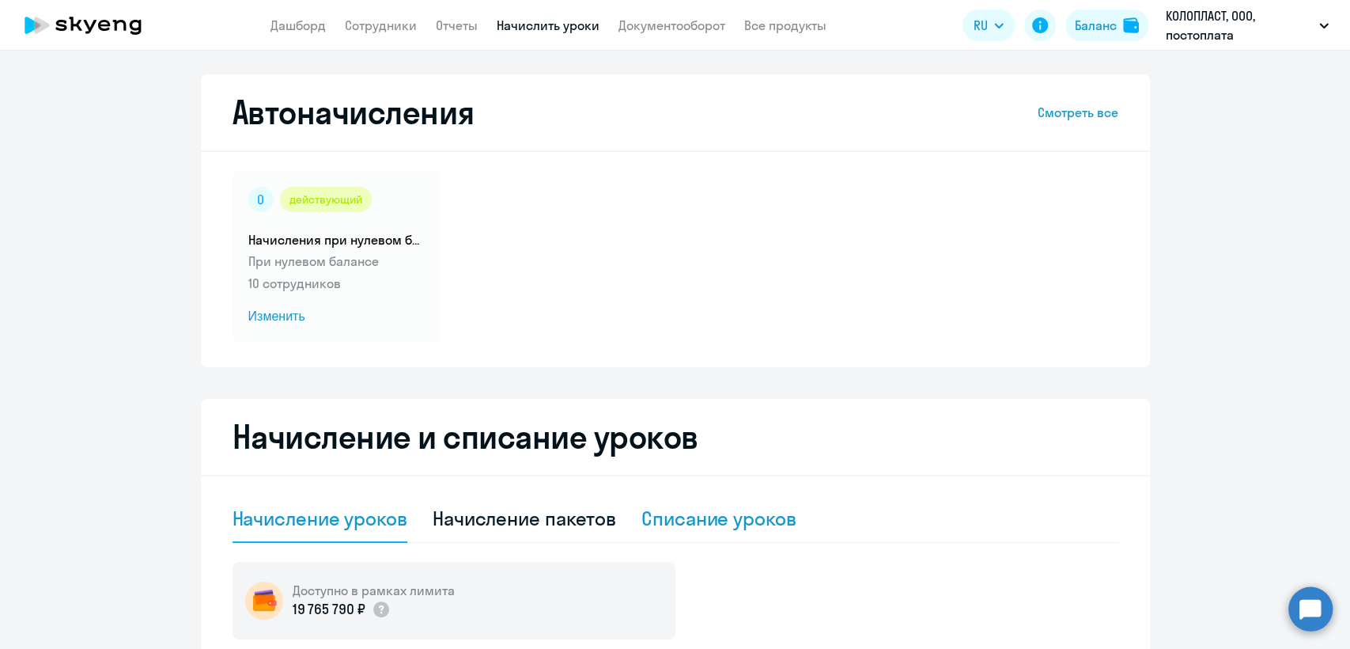
click at [682, 517] on div "Списание уроков" at bounding box center [718, 517] width 155 height 25
select select "10"
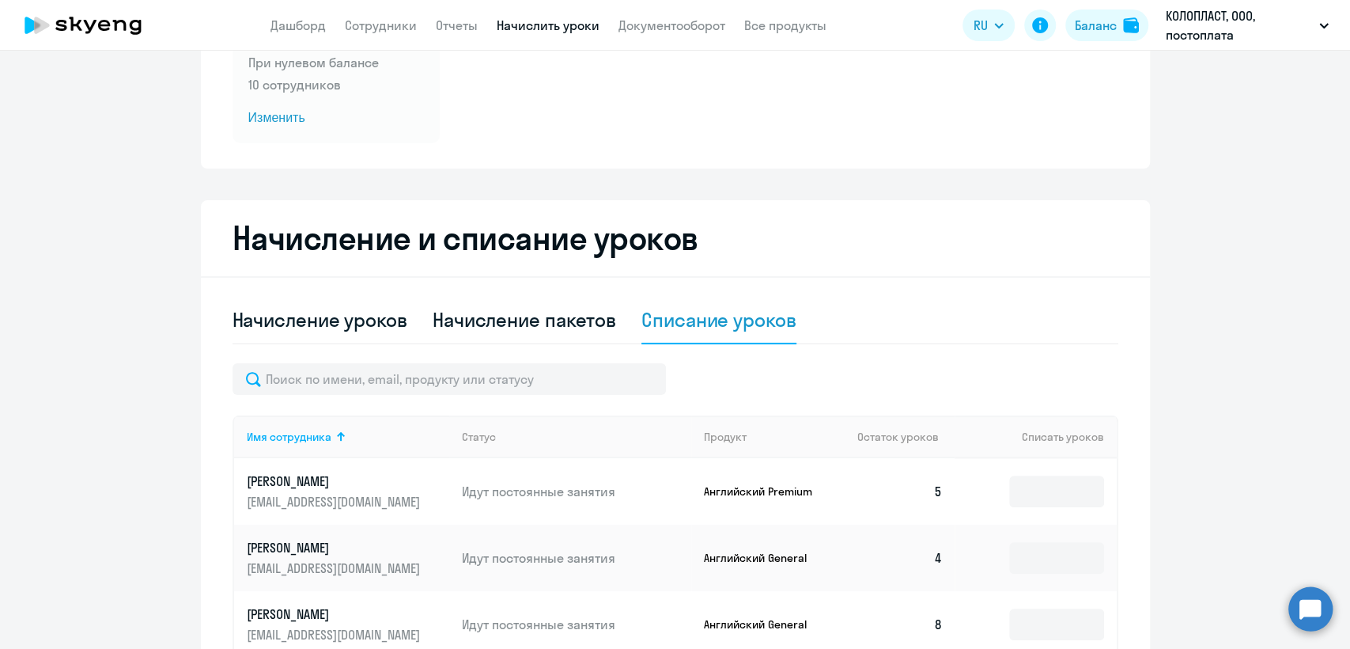
scroll to position [263, 0]
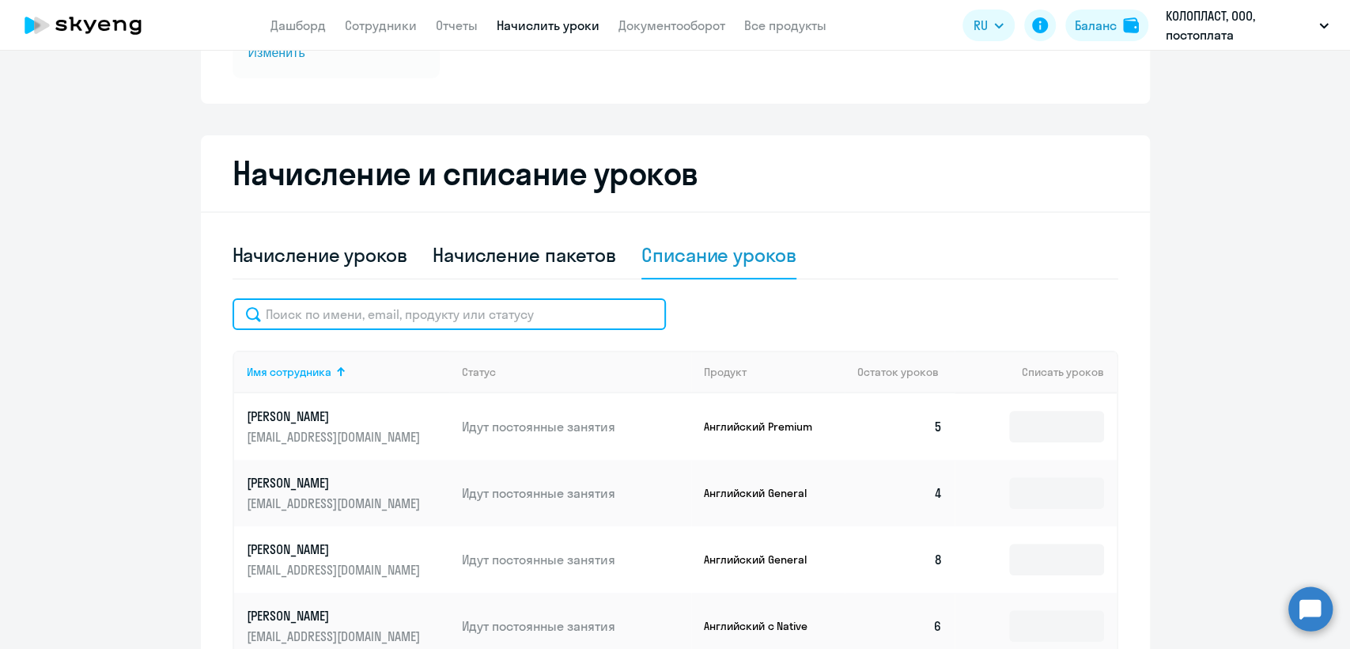
click at [515, 312] on input "text" at bounding box center [449, 314] width 433 height 32
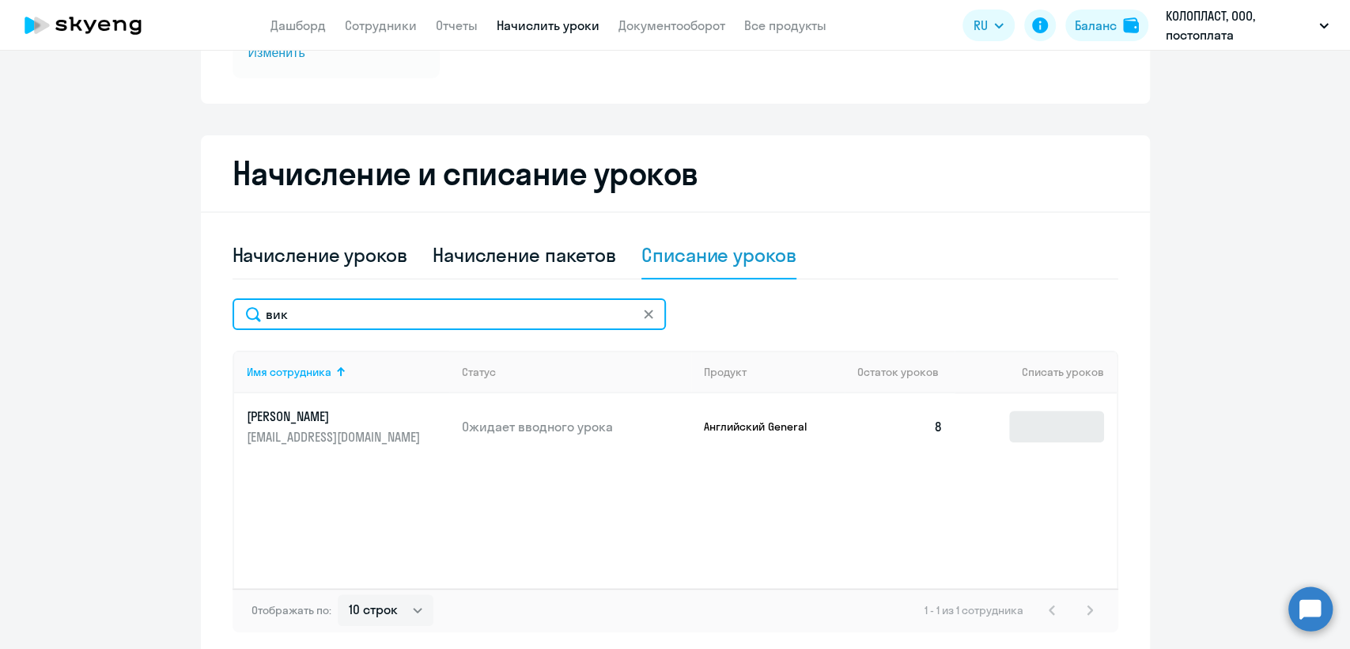
type input "вик"
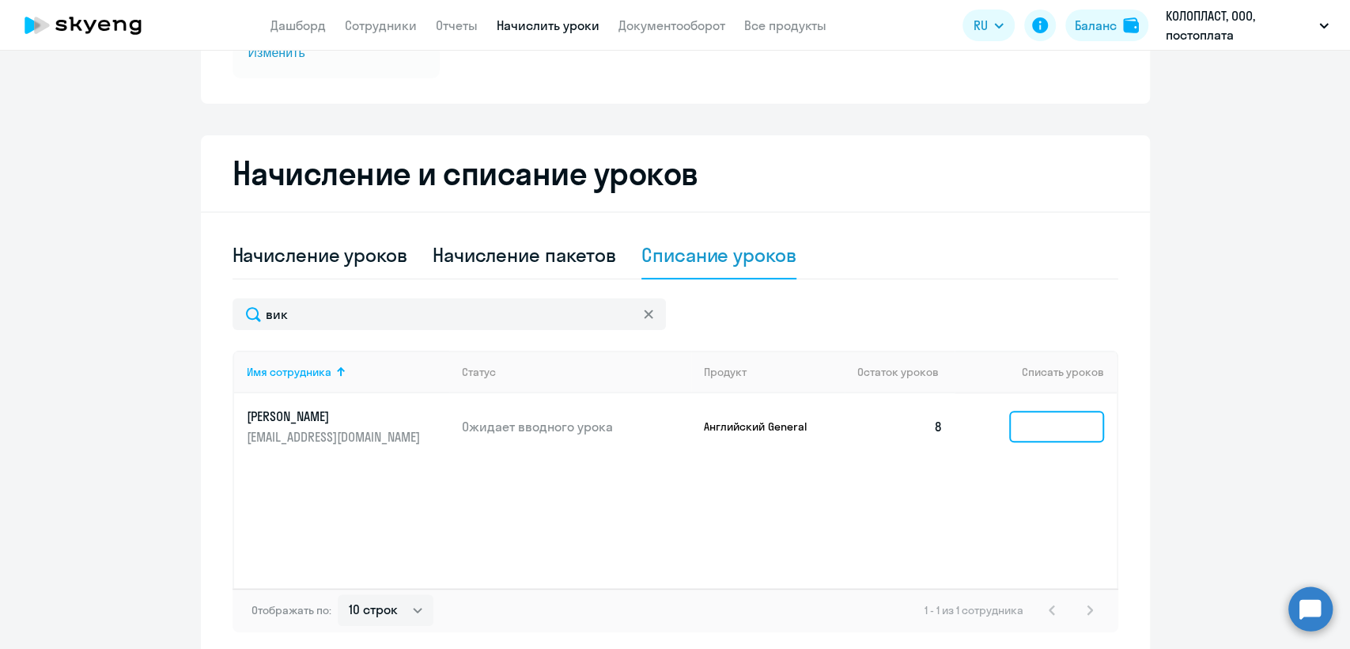
click at [1053, 430] on input at bounding box center [1056, 426] width 95 height 32
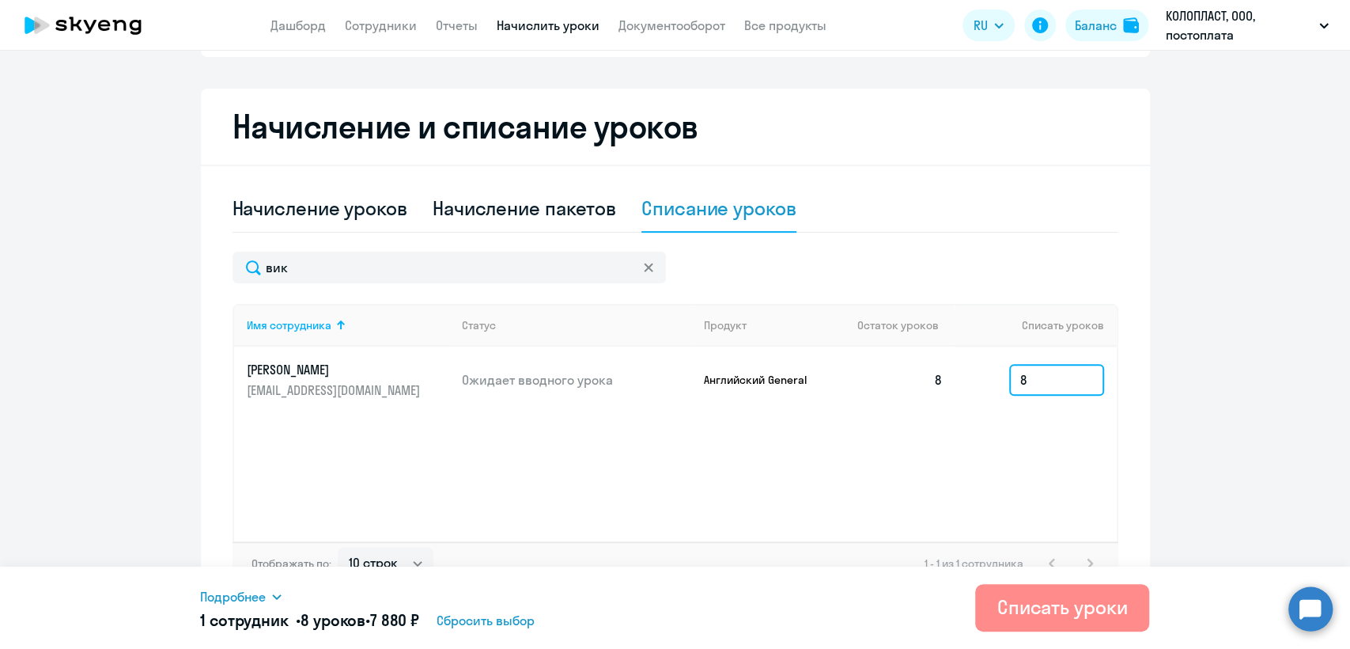
scroll to position [335, 0]
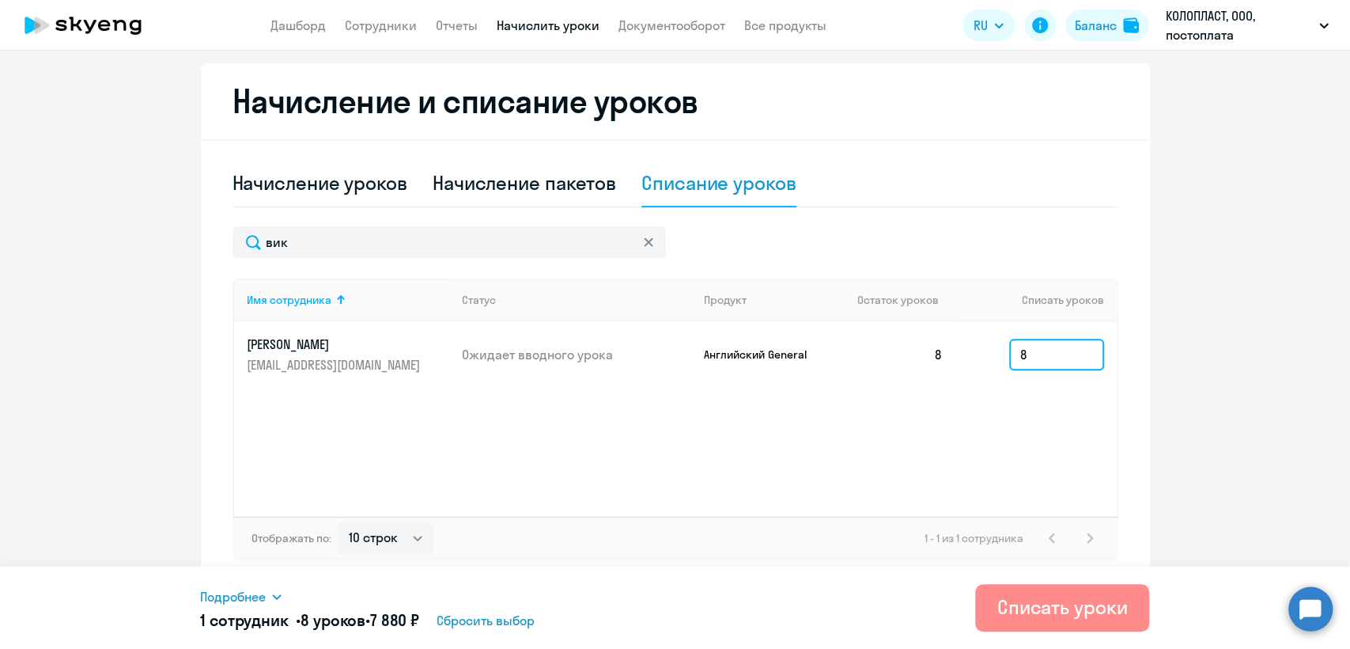
type input "8"
click at [1082, 608] on div "Списать уроки" at bounding box center [1062, 606] width 131 height 25
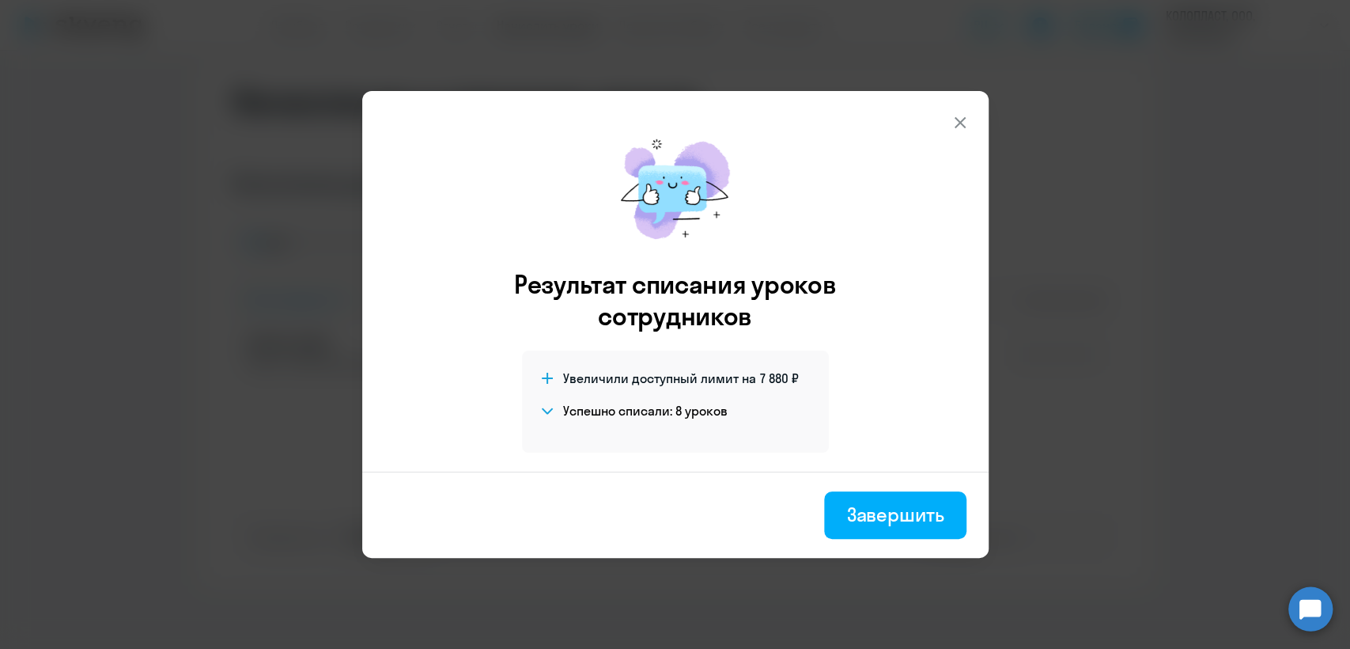
click at [897, 510] on div "Завершить" at bounding box center [894, 513] width 97 height 25
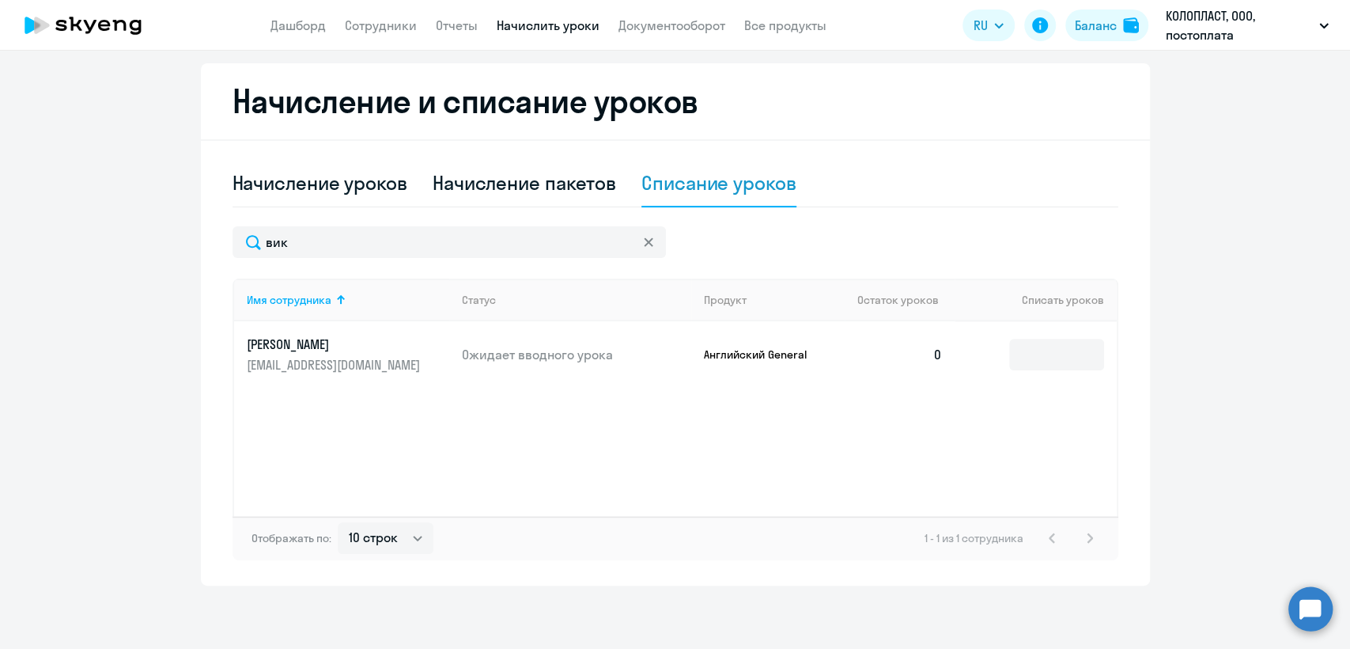
click at [545, 36] on app-header "Дашборд Сотрудники Отчеты Начислить уроки Документооборот Все продукты Дашборд …" at bounding box center [675, 25] width 1350 height 51
click at [548, 21] on link "Начислить уроки" at bounding box center [548, 25] width 103 height 16
click at [521, 175] on div "Начисление пакетов" at bounding box center [524, 182] width 183 height 25
select select "10"
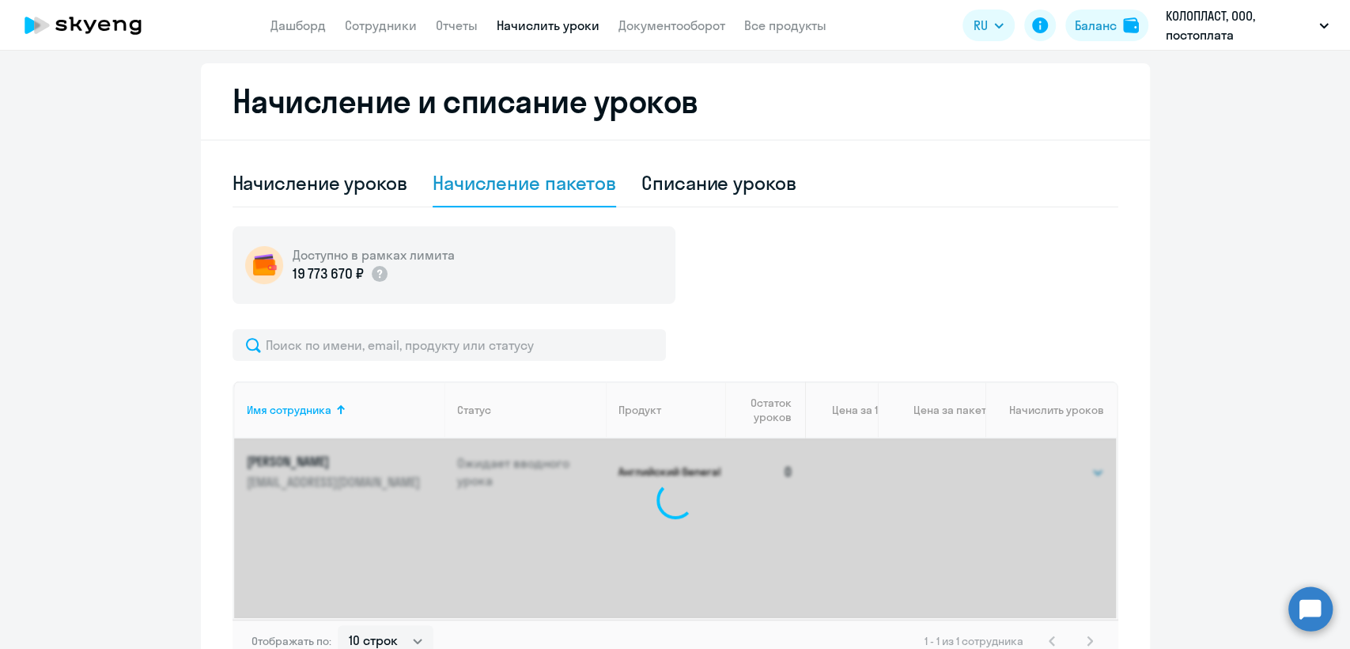
click at [539, 31] on link "Начислить уроки" at bounding box center [548, 25] width 103 height 16
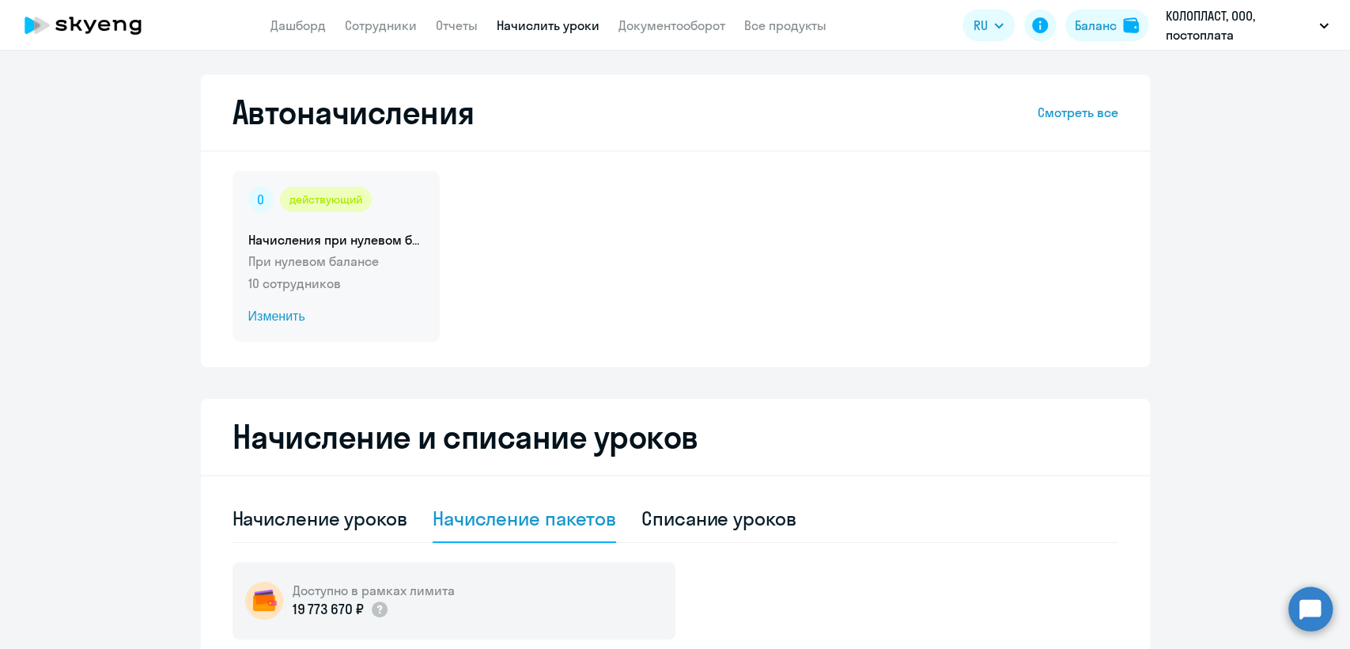
scroll to position [0, 0]
click at [372, 274] on p "10 сотрудников" at bounding box center [336, 283] width 176 height 19
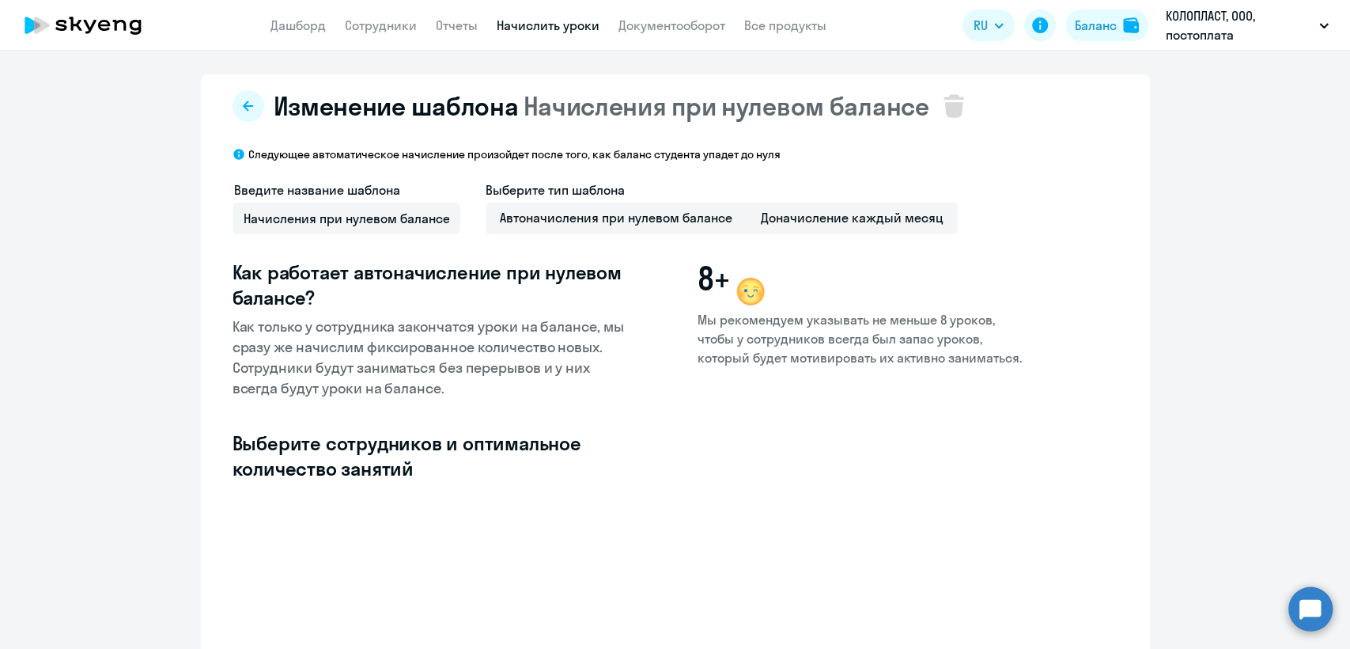
select select "10"
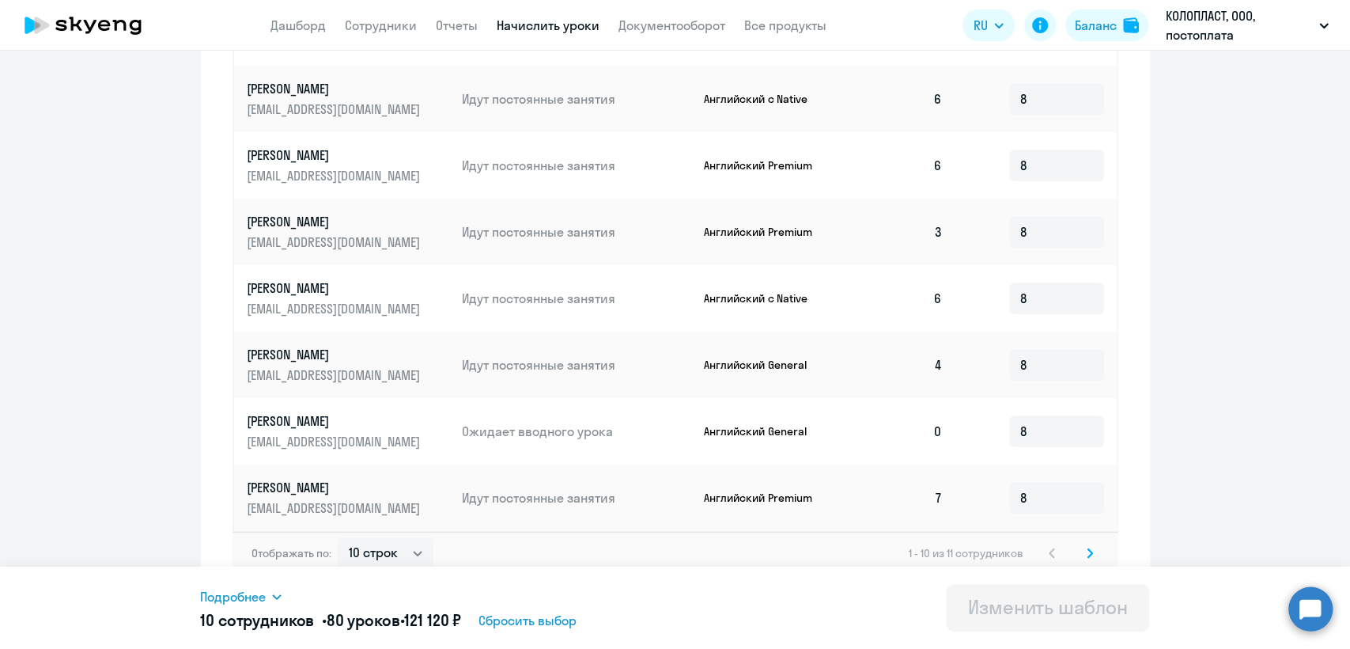
scroll to position [743, 0]
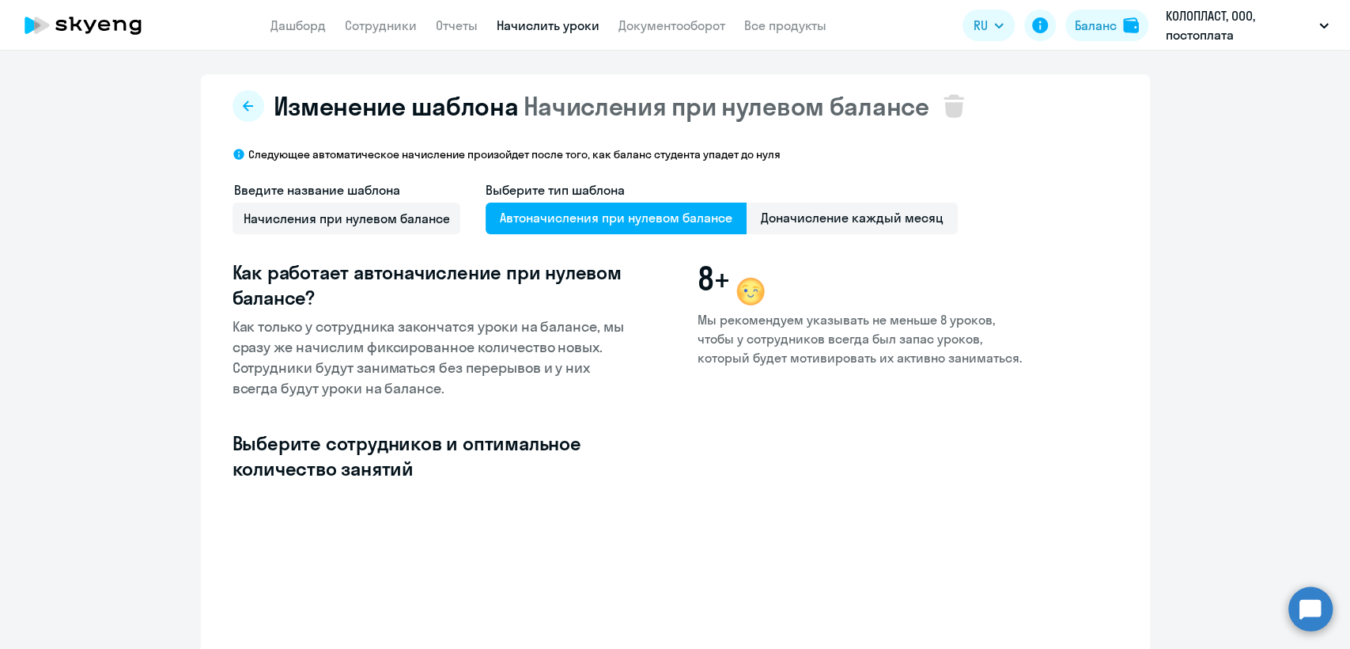
select select "10"
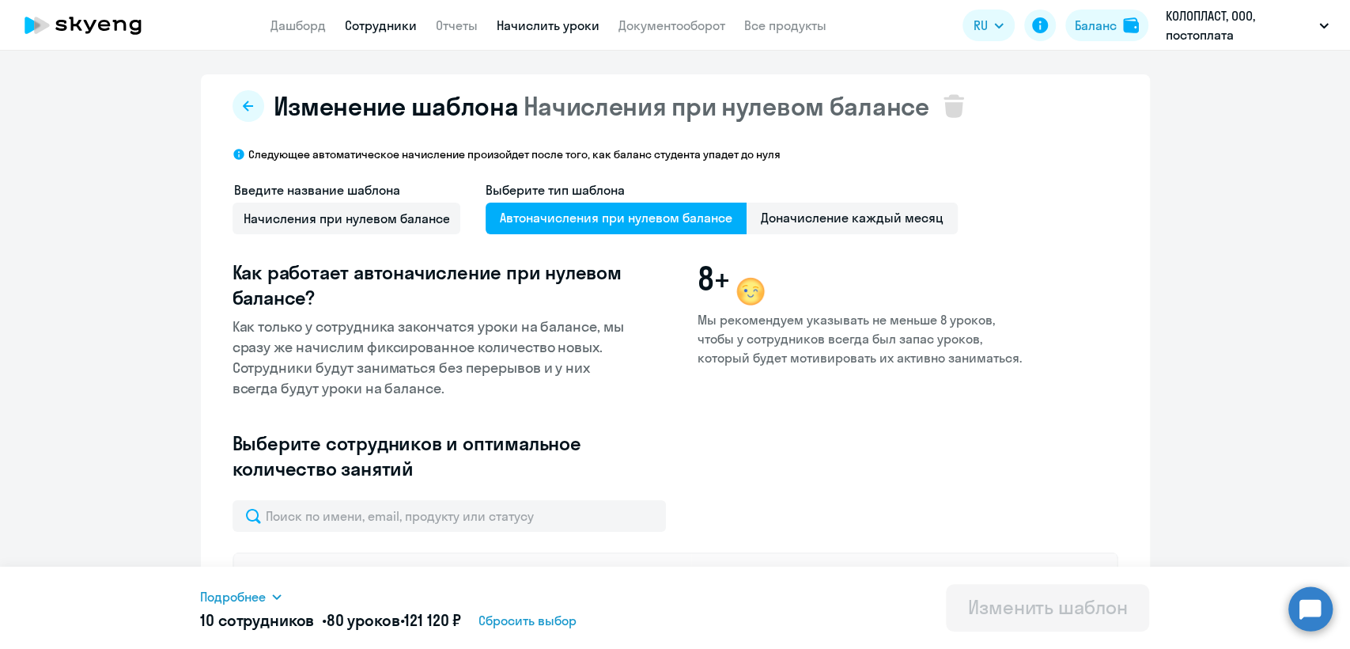
click at [392, 28] on link "Сотрудники" at bounding box center [381, 25] width 72 height 16
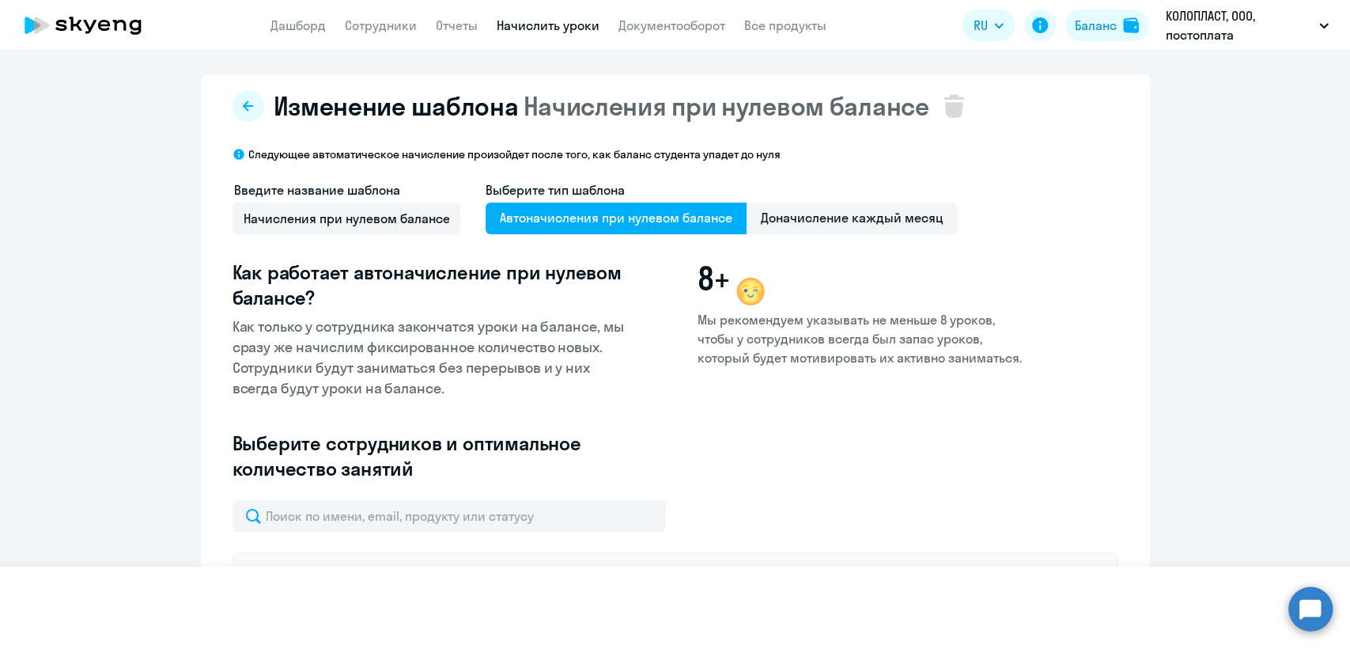
select select "30"
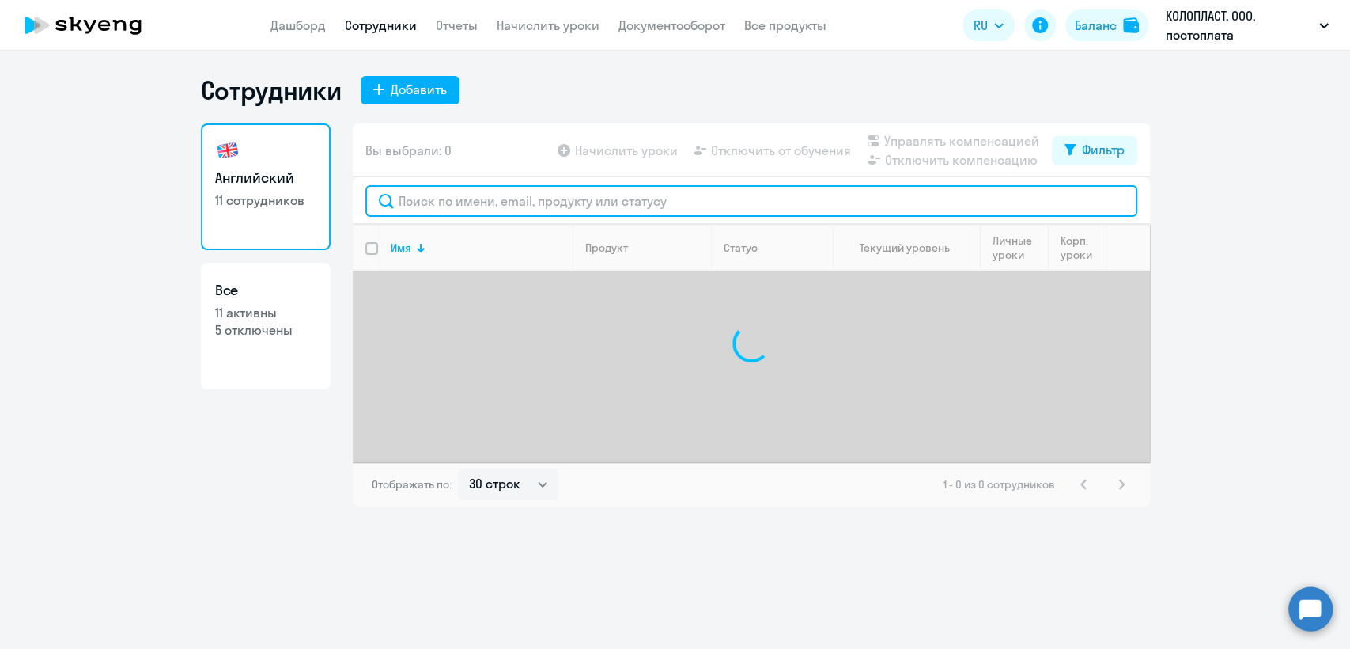
click at [463, 199] on input "text" at bounding box center [751, 201] width 772 height 32
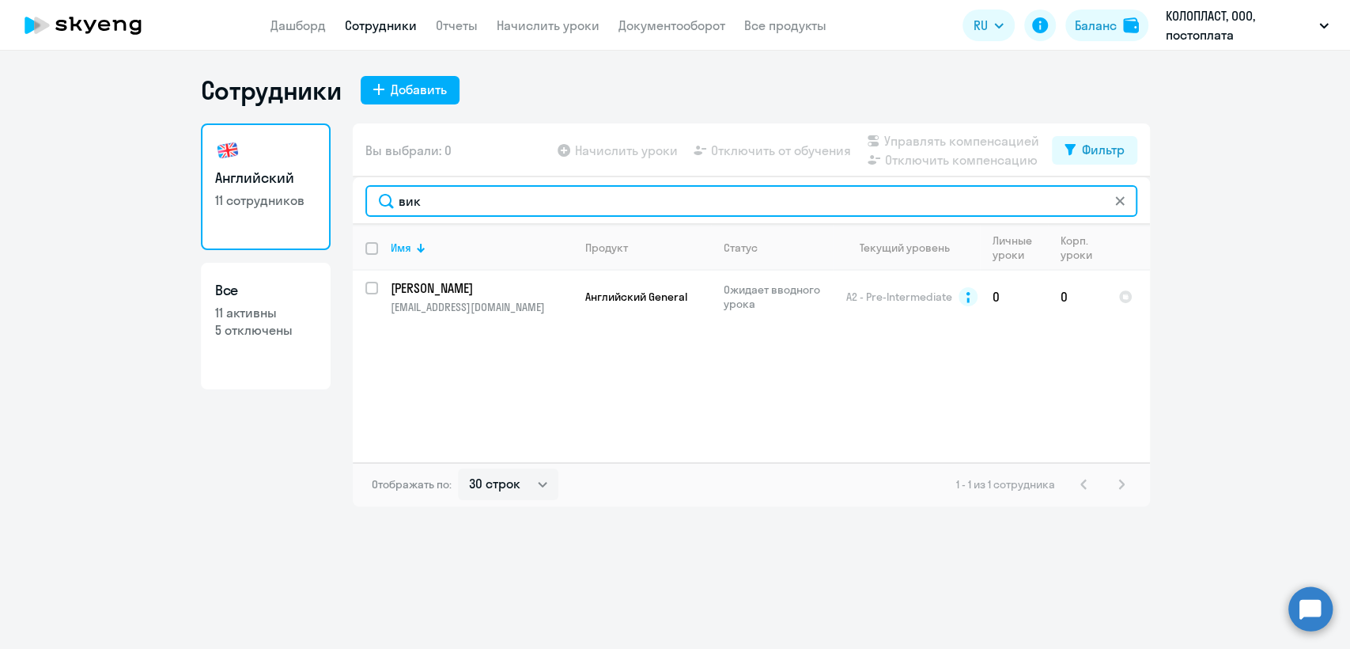
type input "вик"
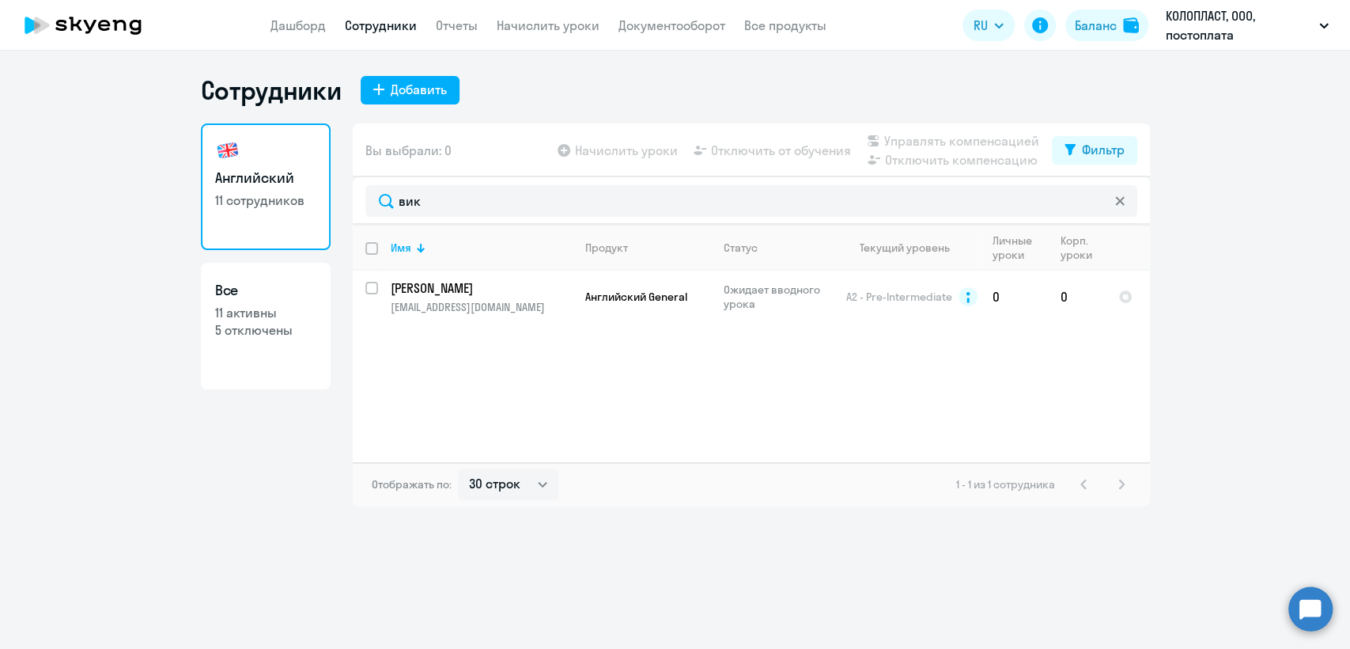
click at [529, 33] on app-menu-item-link "Начислить уроки" at bounding box center [548, 26] width 103 height 20
click at [539, 26] on link "Начислить уроки" at bounding box center [548, 25] width 103 height 16
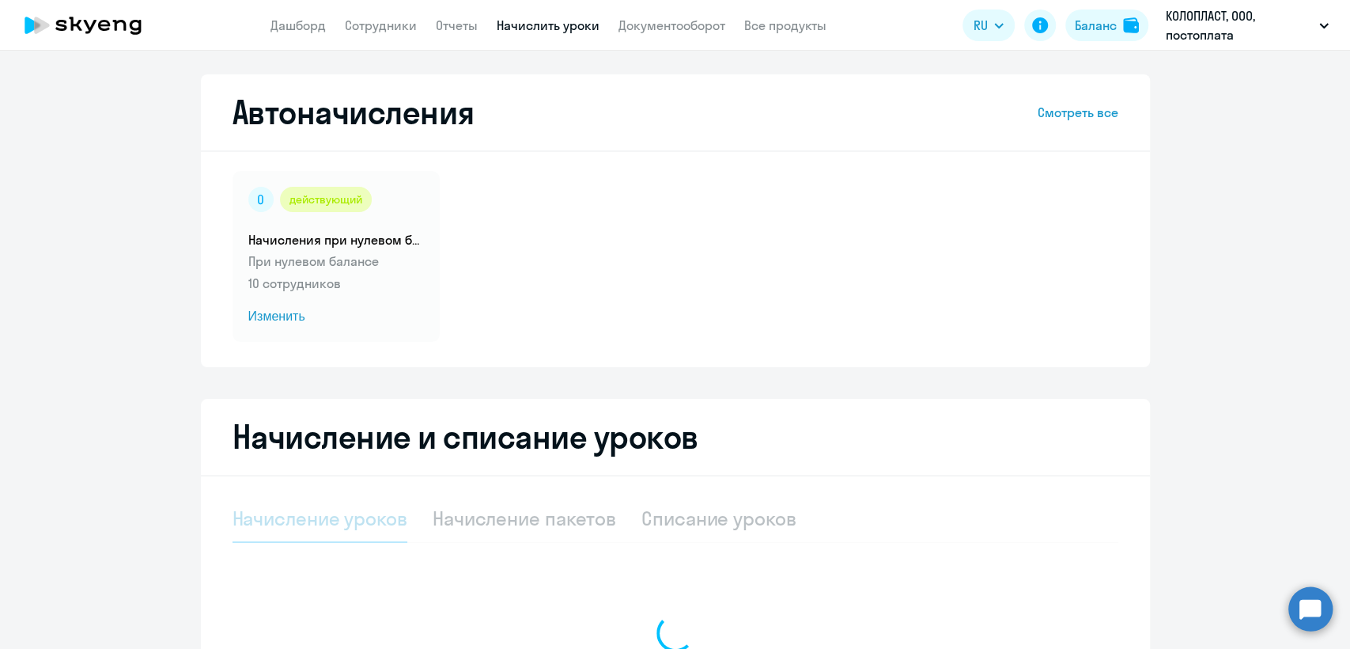
select select "10"
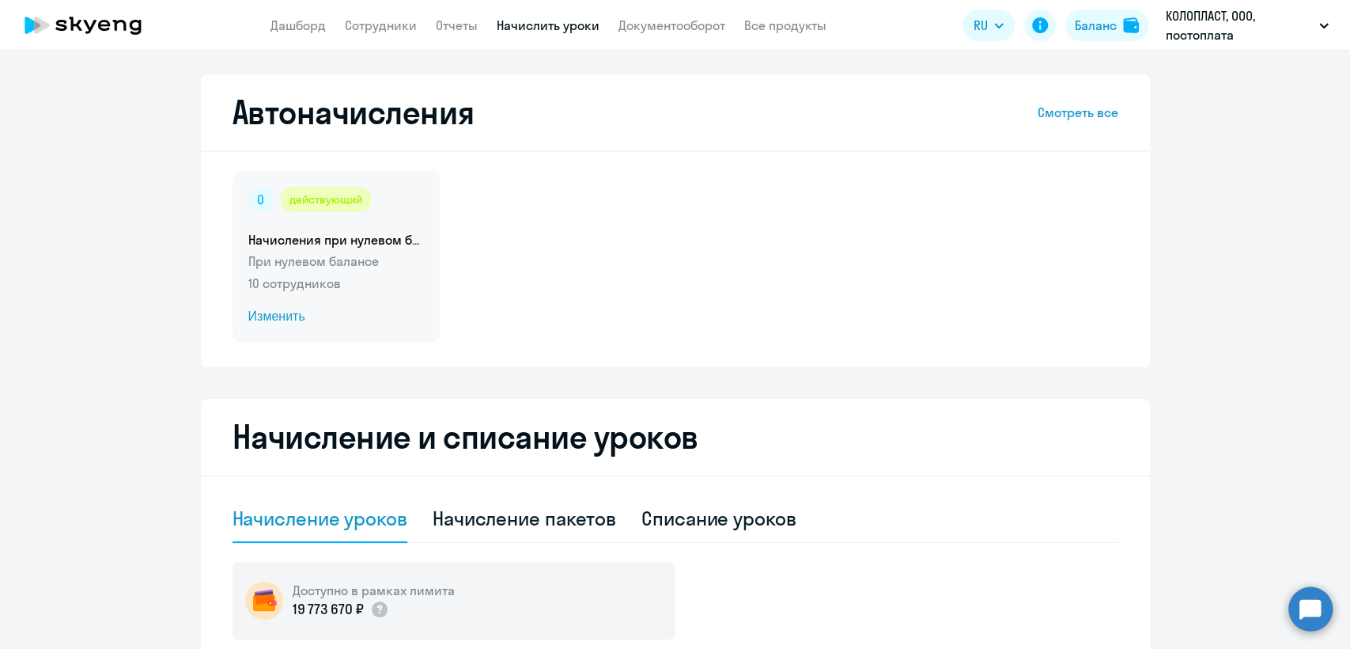
click at [373, 263] on p "При нулевом балансе" at bounding box center [336, 261] width 176 height 19
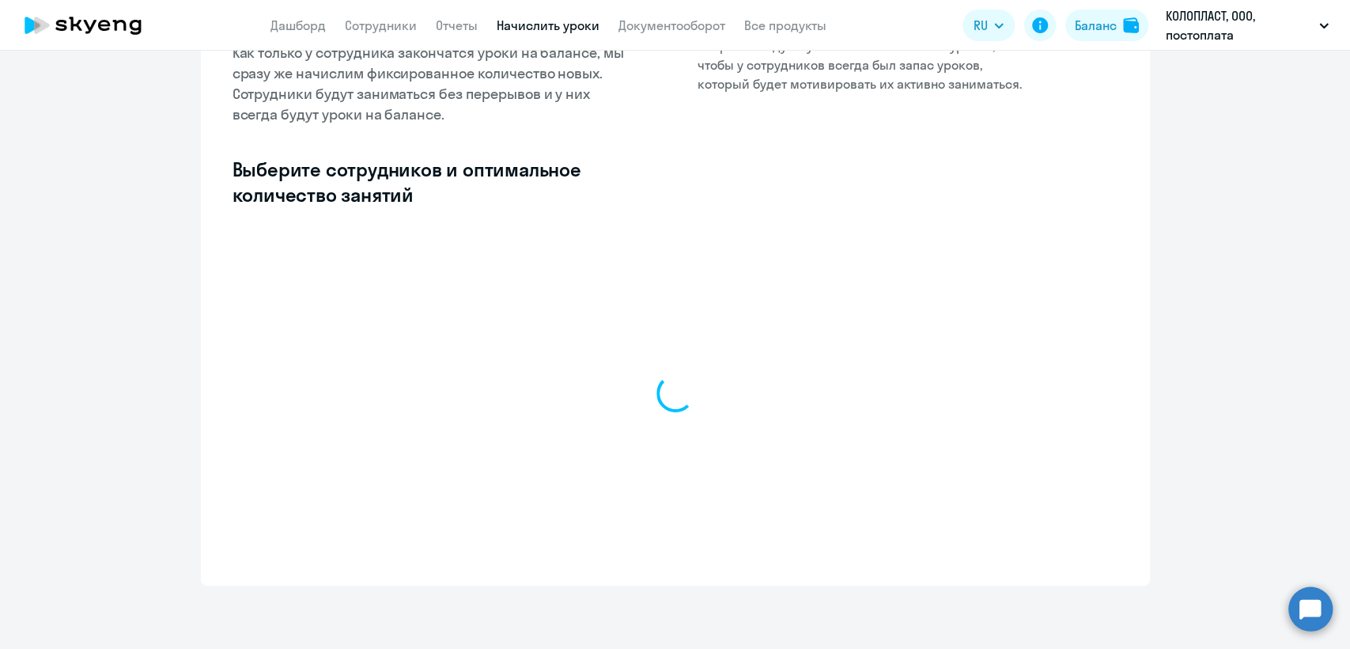
select select "10"
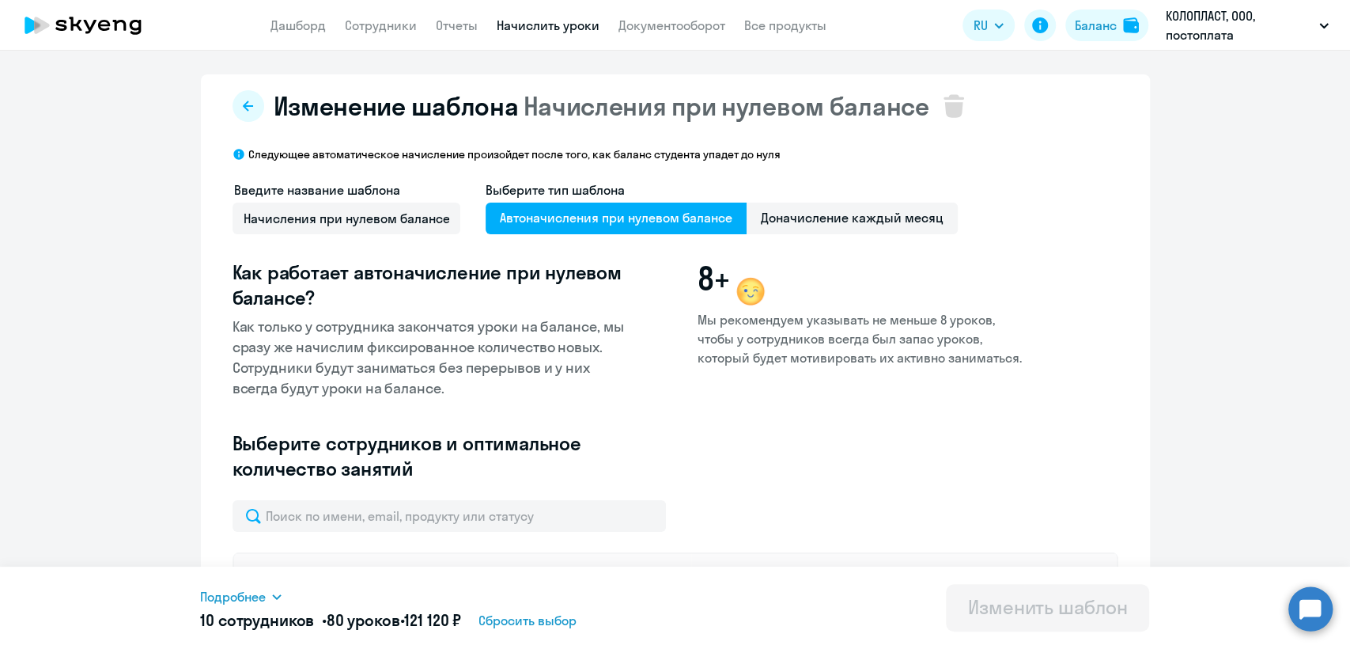
click at [390, 33] on app-menu-item-link "Сотрудники" at bounding box center [381, 26] width 72 height 20
click at [392, 21] on link "Сотрудники" at bounding box center [381, 25] width 72 height 16
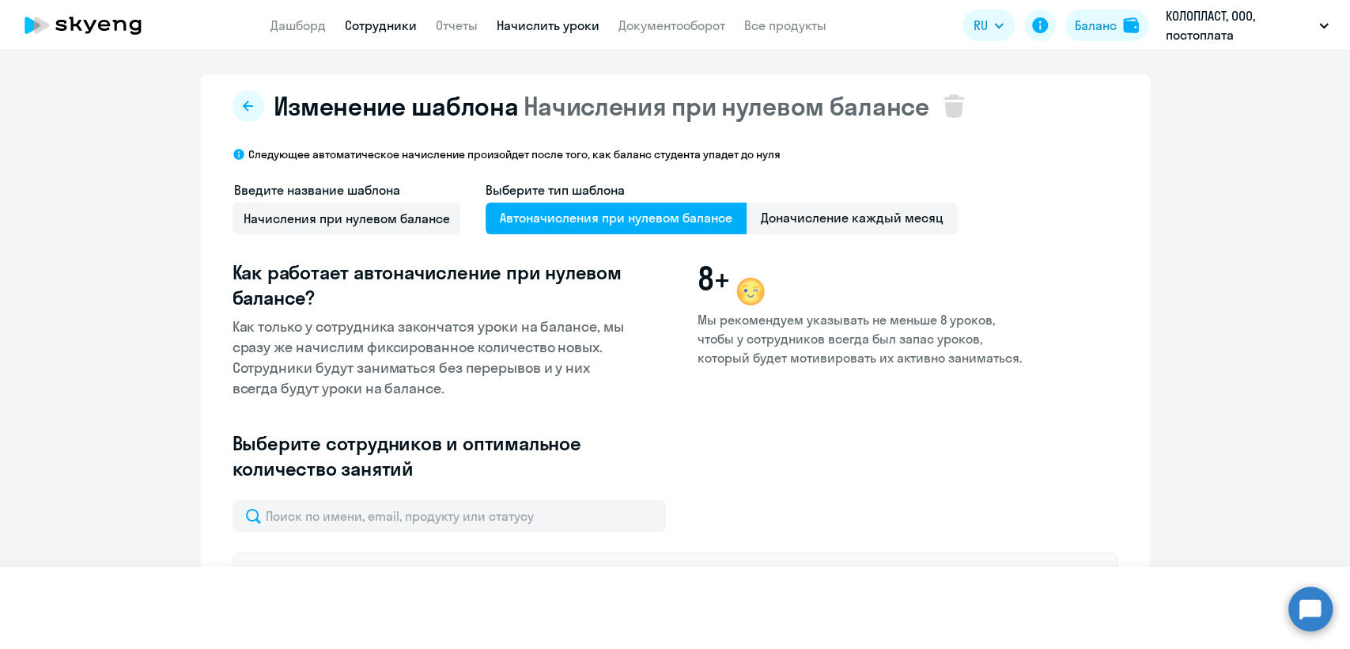
select select "30"
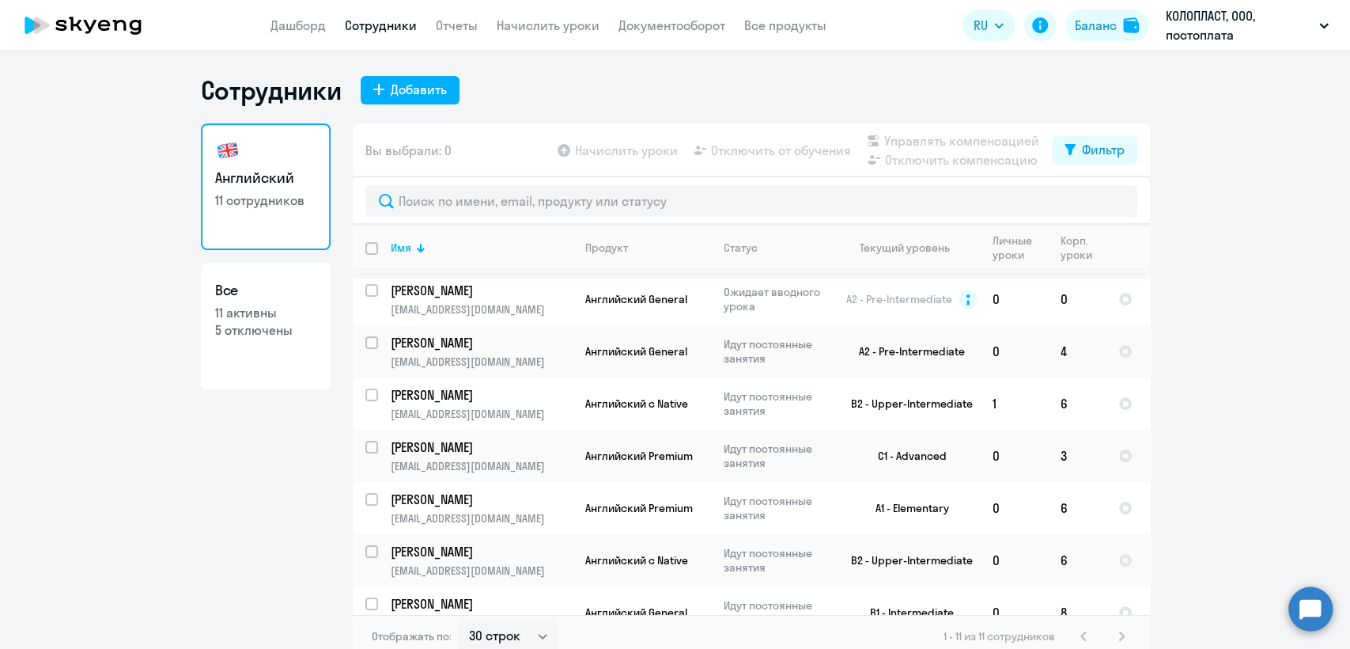
scroll to position [229, 0]
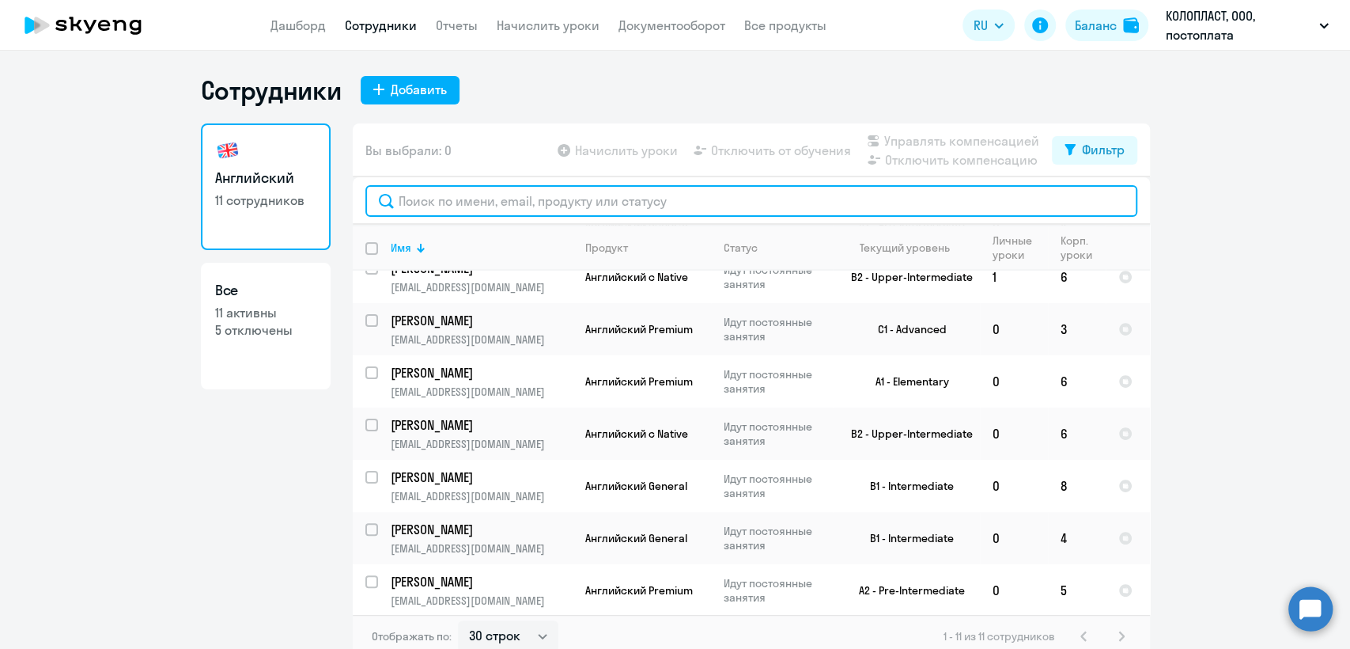
click at [626, 206] on input "text" at bounding box center [751, 201] width 772 height 32
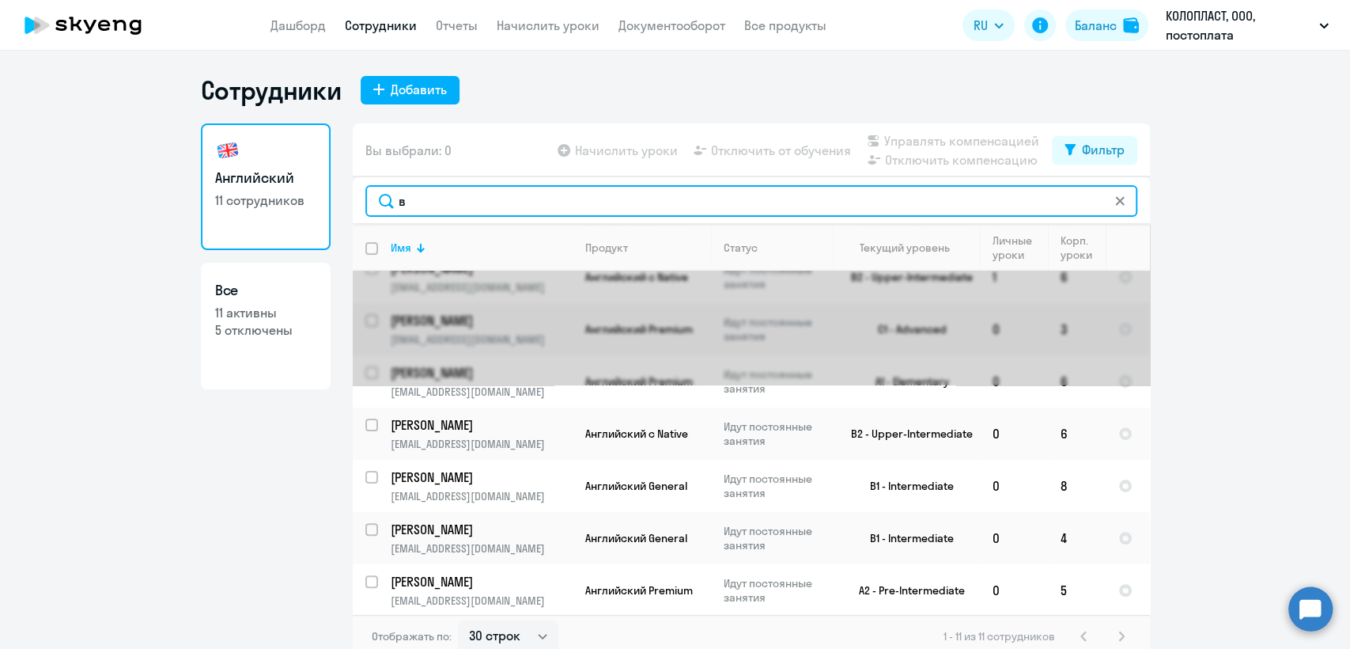
scroll to position [0, 0]
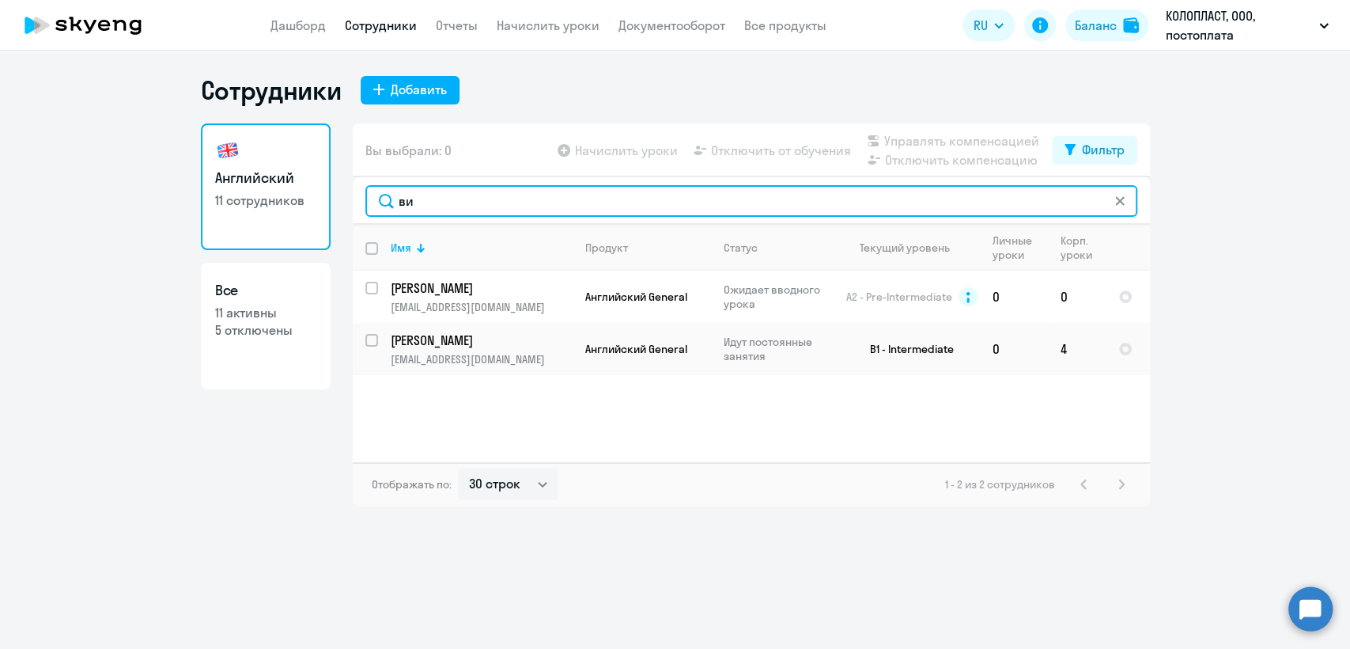
type input "ви"
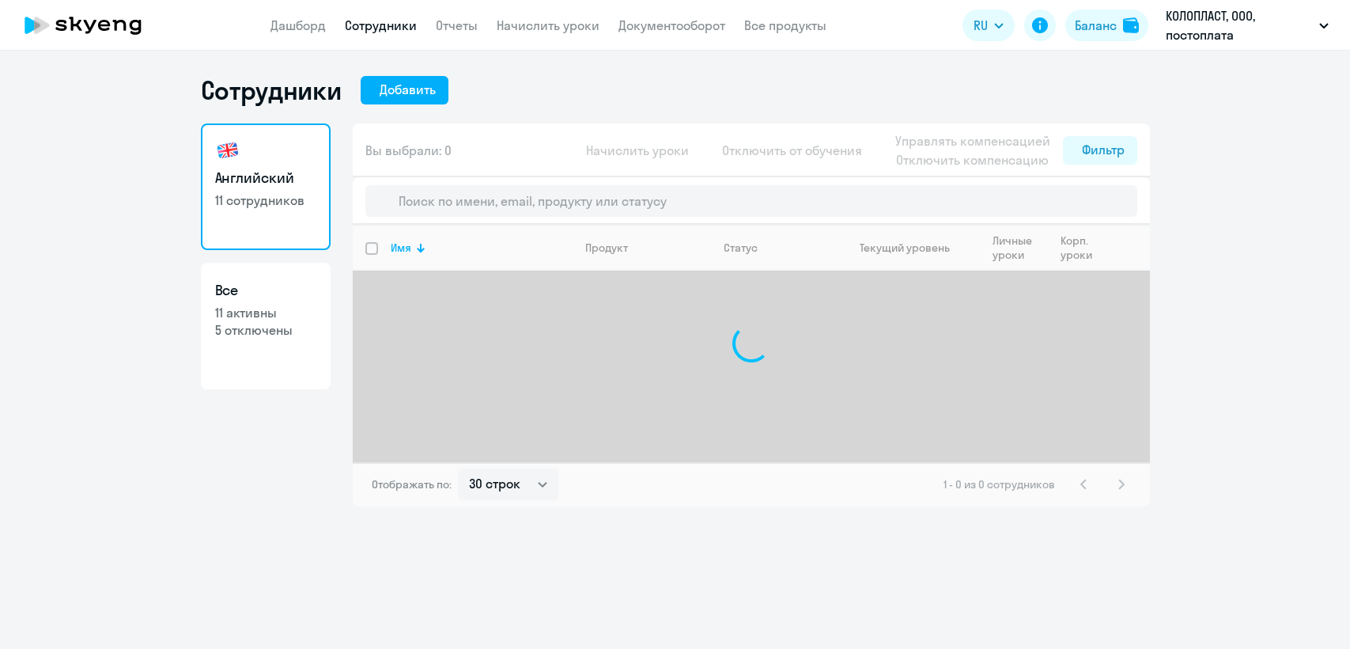
select select "30"
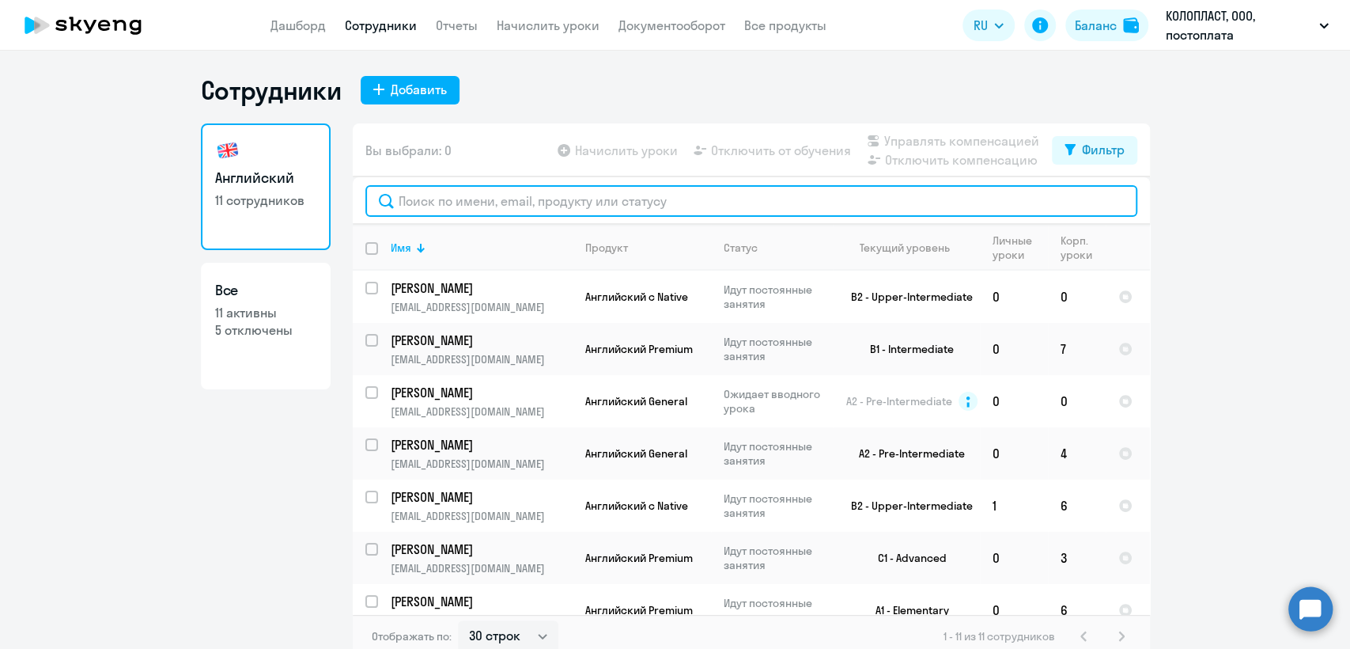
click at [475, 214] on input "text" at bounding box center [751, 201] width 772 height 32
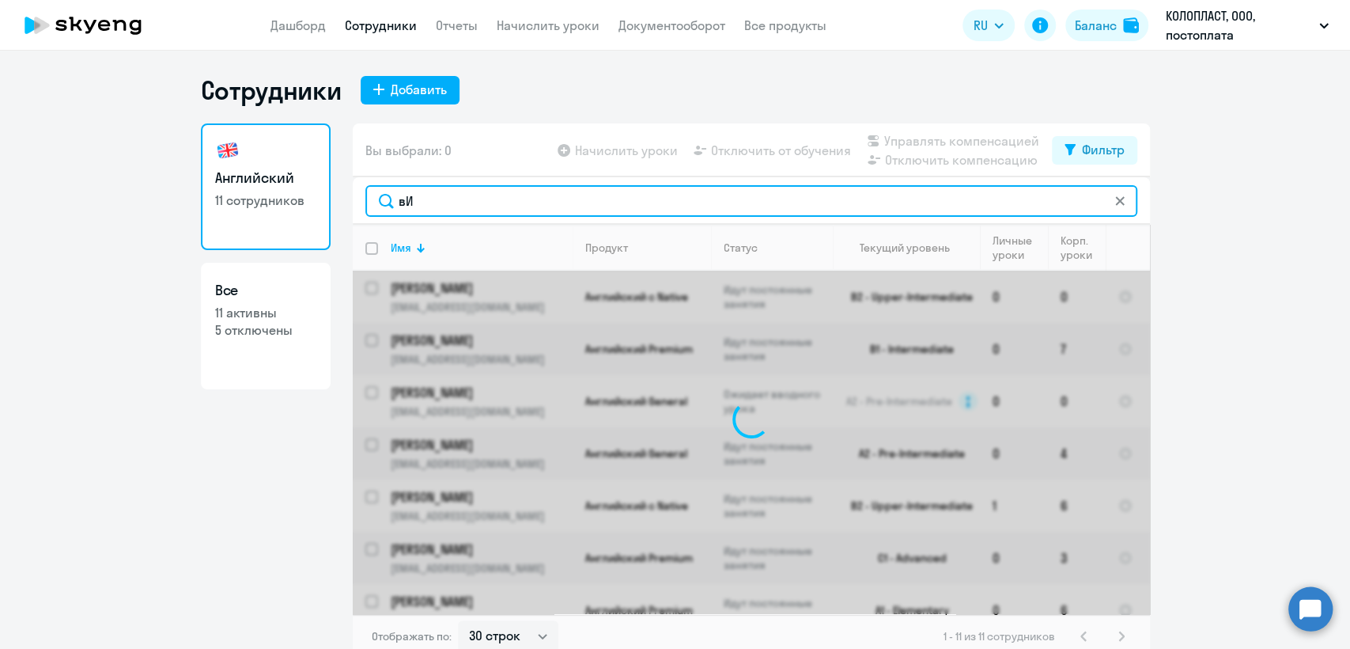
type input "в"
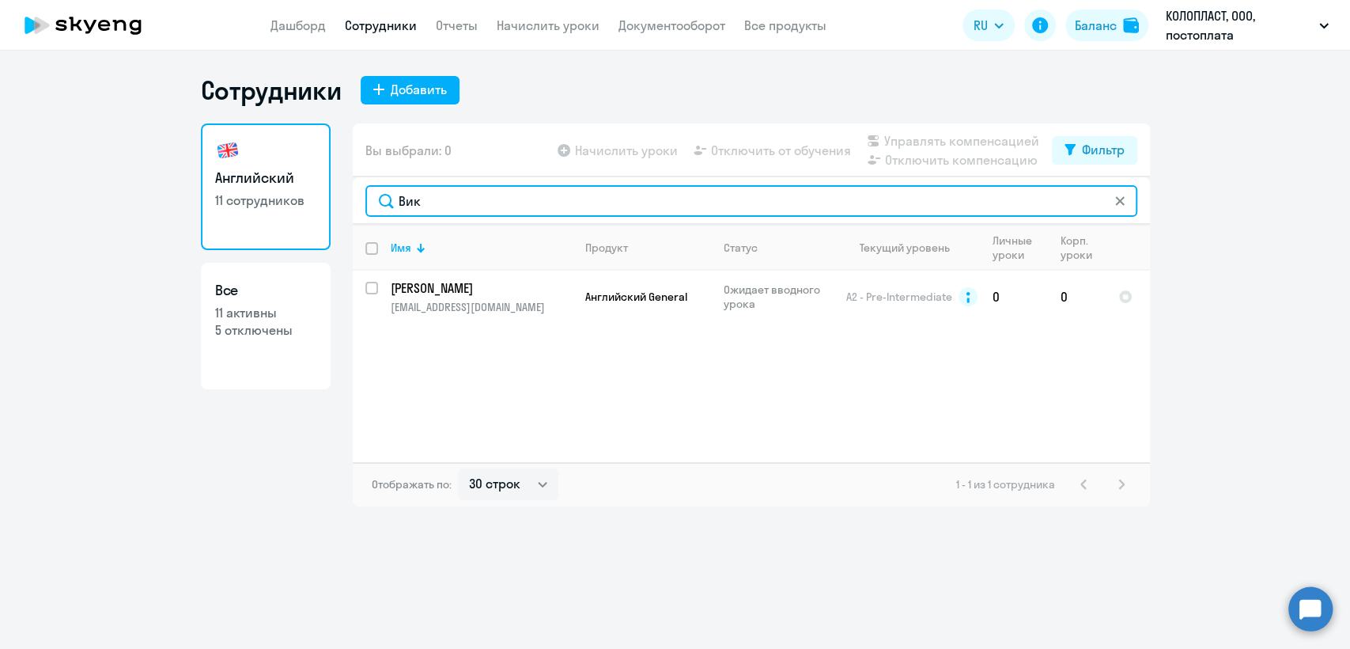
type input "Вик"
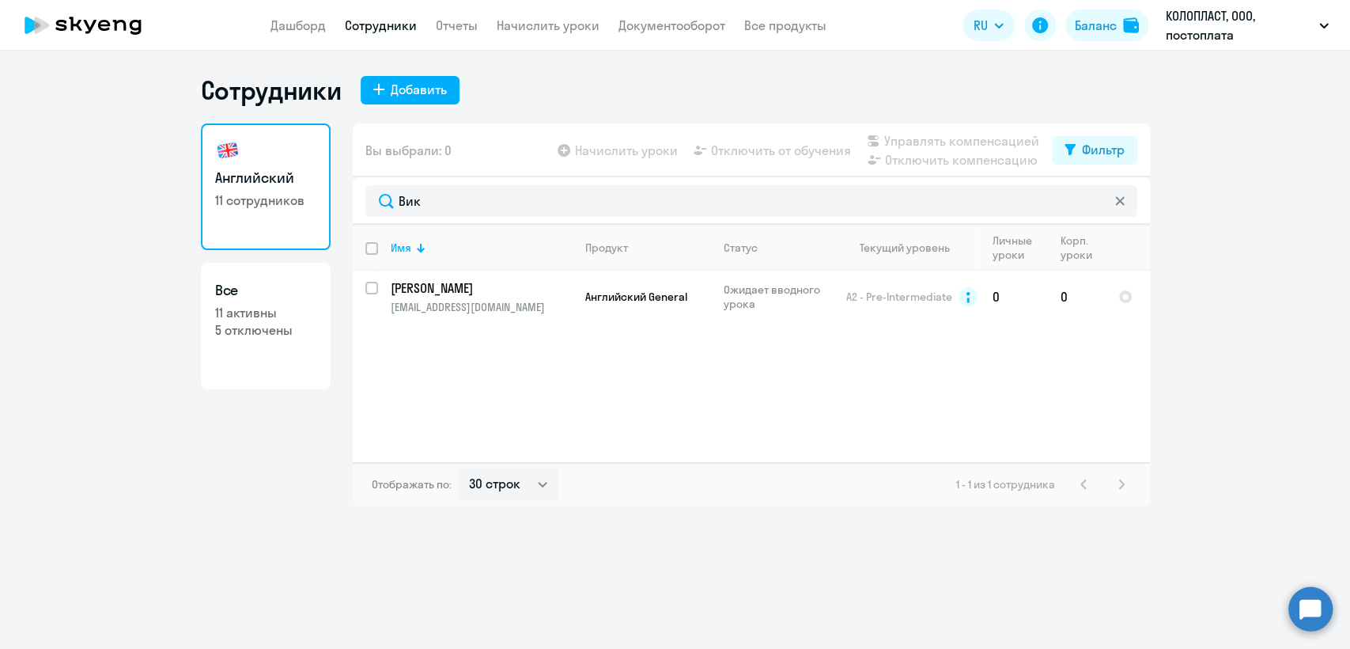
click at [563, 36] on app-header "Дашборд Сотрудники Отчеты Начислить уроки Документооборот Все продукты Дашборд …" at bounding box center [675, 25] width 1350 height 51
click at [563, 25] on link "Начислить уроки" at bounding box center [548, 25] width 103 height 16
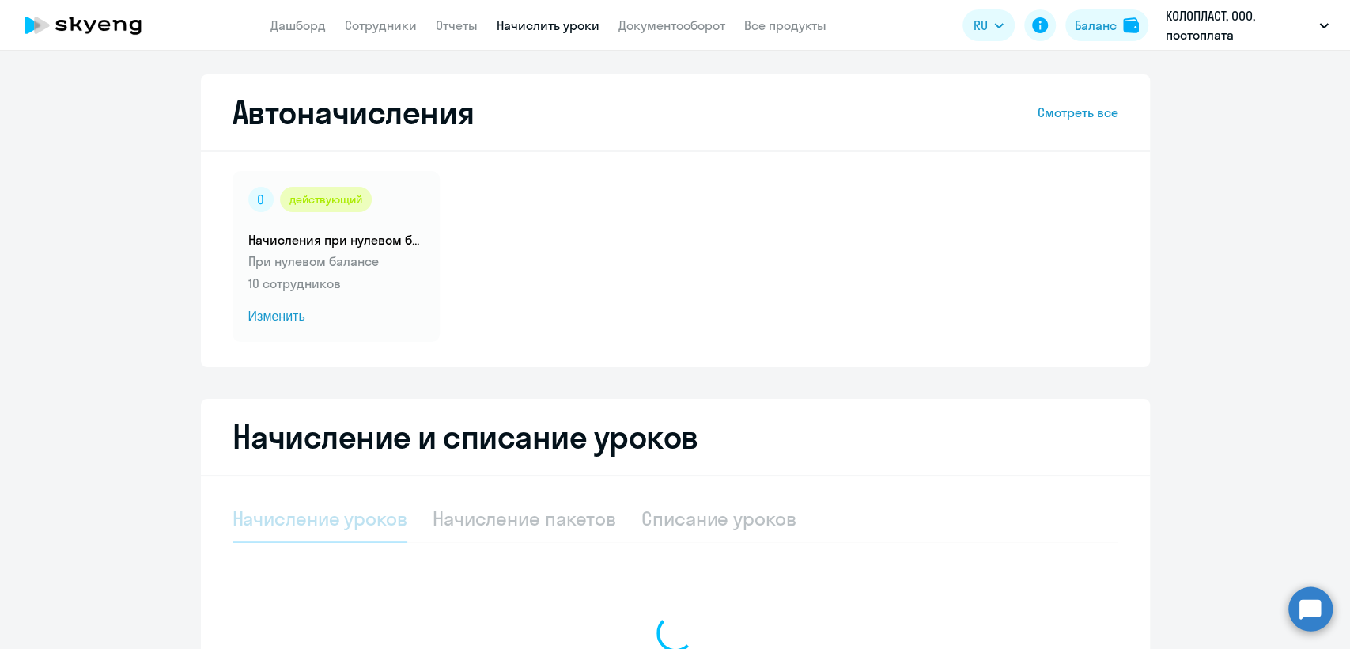
select select "10"
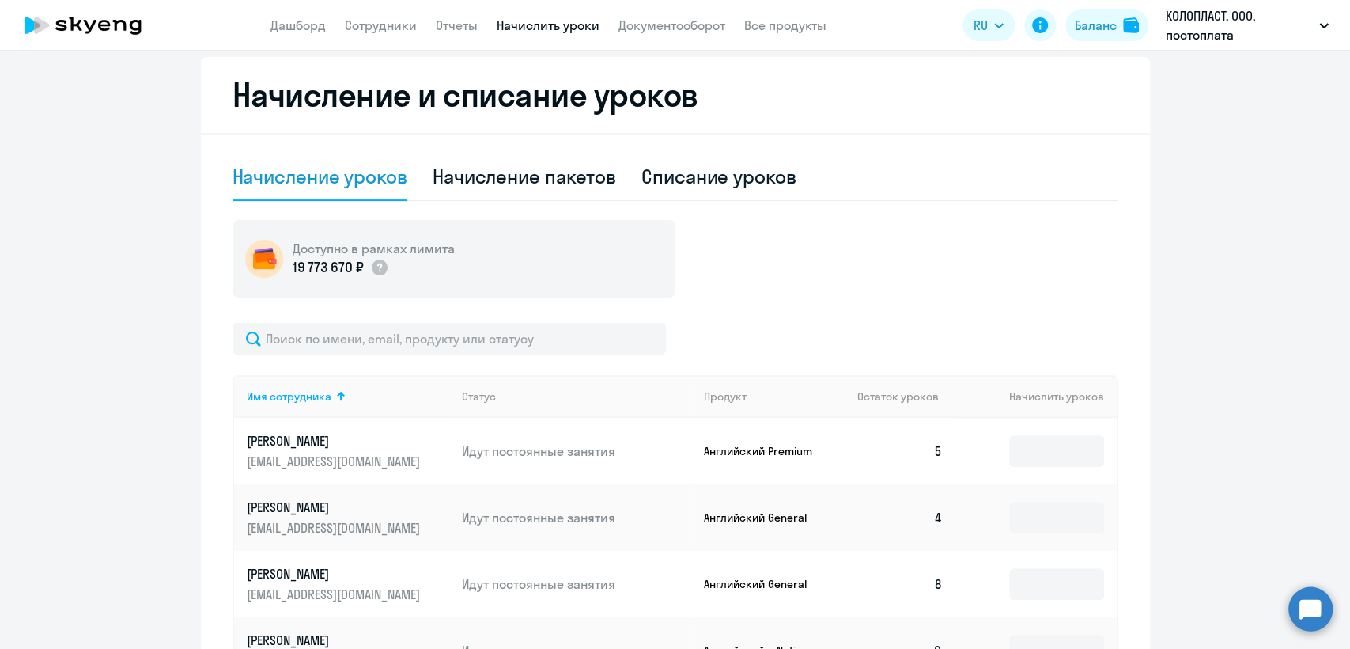
scroll to position [29, 0]
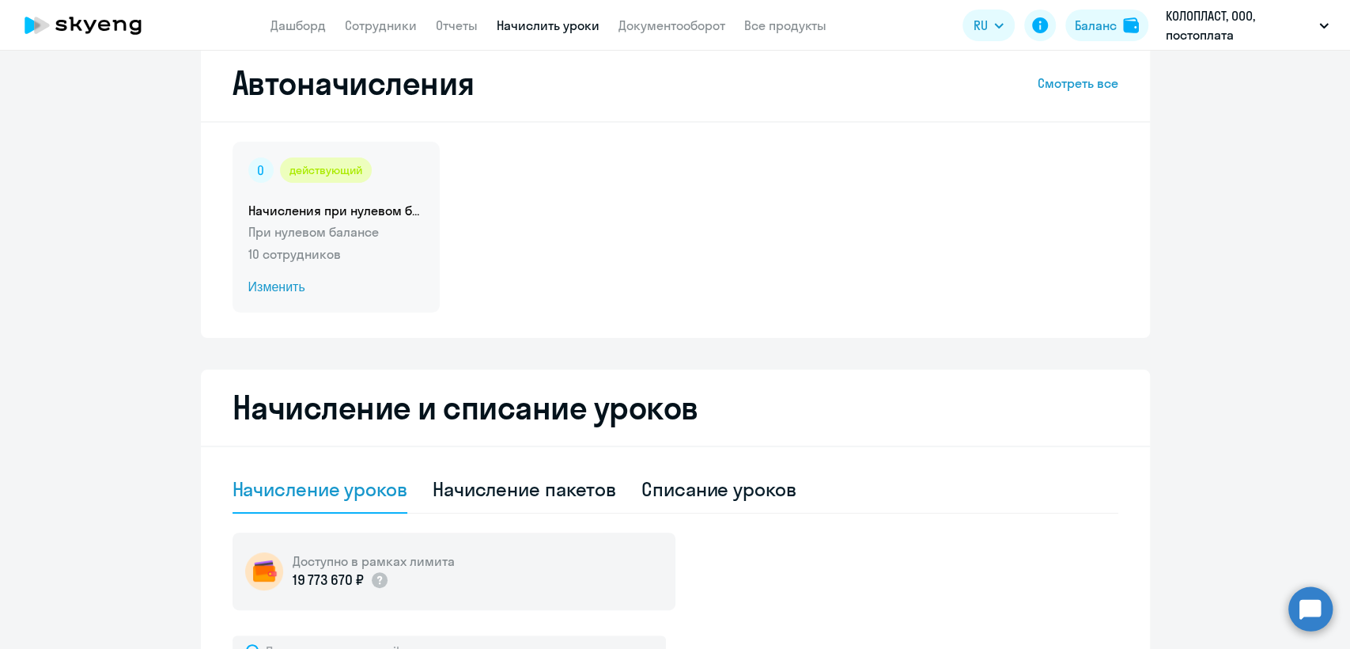
click at [399, 219] on div "действующий Начисления при нулевом балансе При нулевом балансе 10 сотрудников И…" at bounding box center [336, 227] width 207 height 171
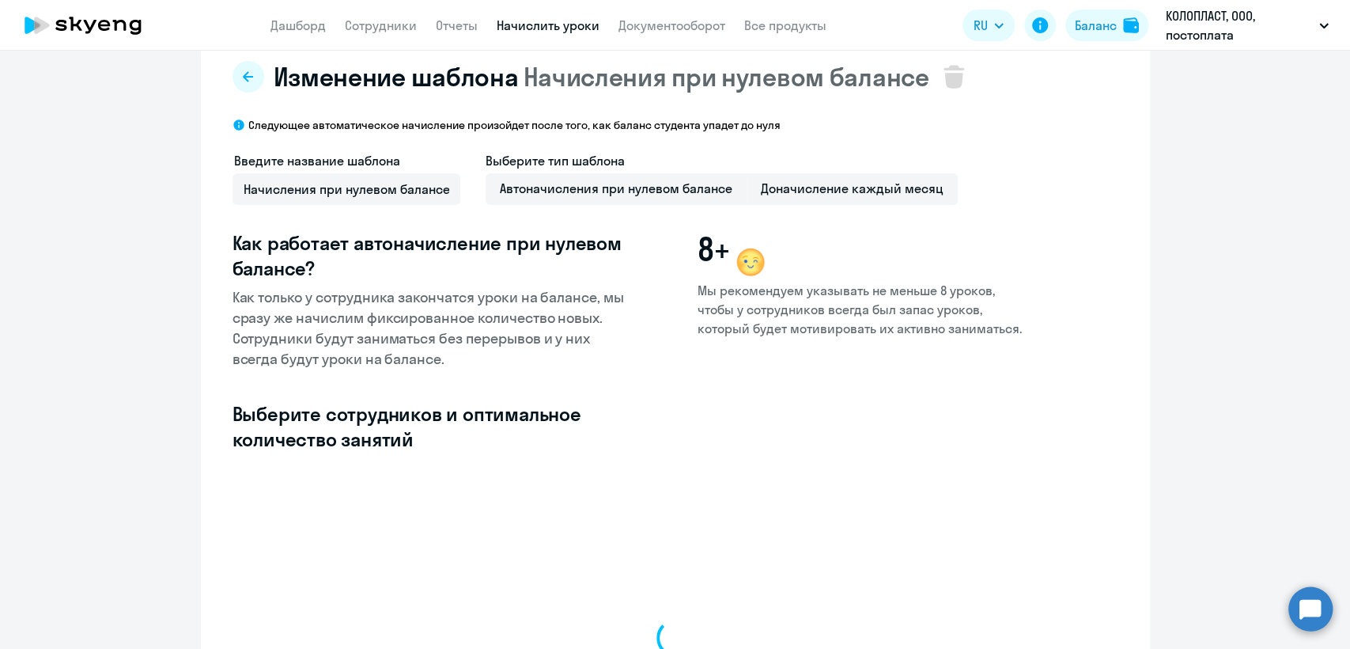
select select "10"
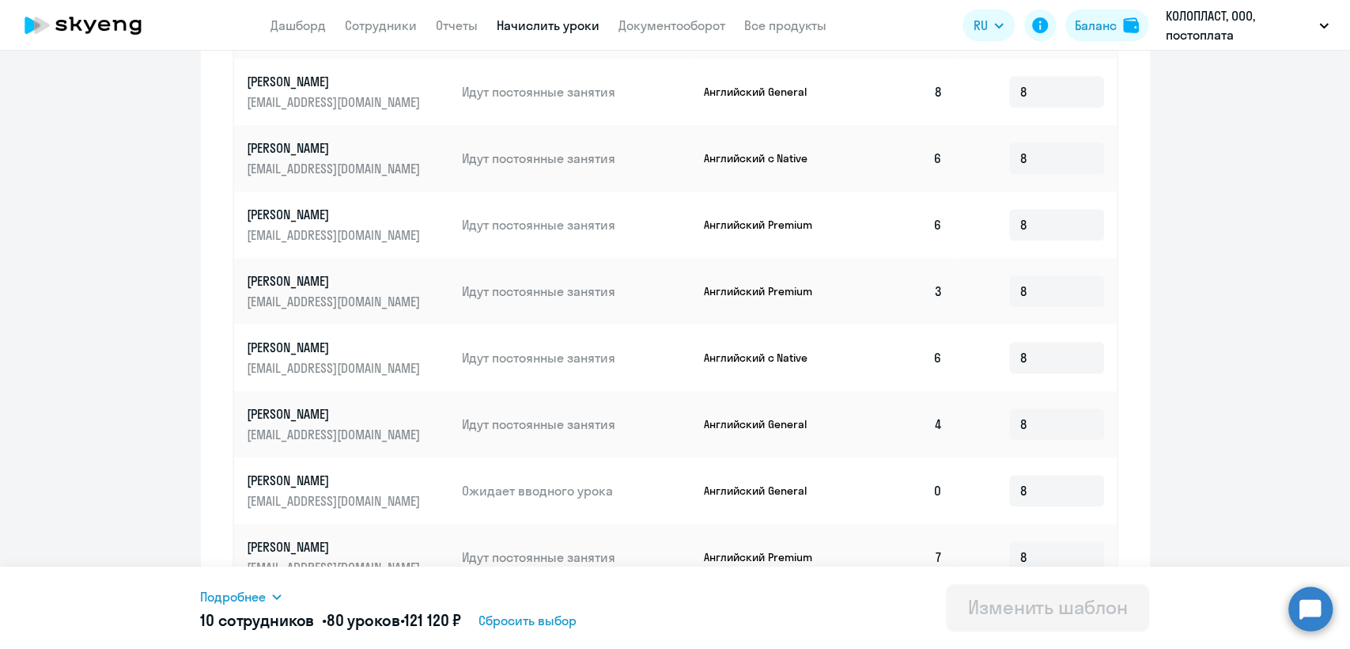
scroll to position [656, 0]
